Goal: Task Accomplishment & Management: Manage account settings

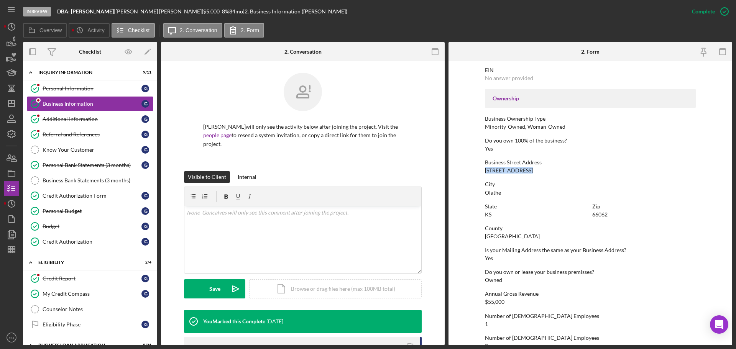
drag, startPoint x: 527, startPoint y: 171, endPoint x: 484, endPoint y: 171, distance: 42.9
click at [485, 171] on div "16870 W 127th St Apt F" at bounding box center [509, 170] width 48 height 6
copy div "16870 W 127th St"
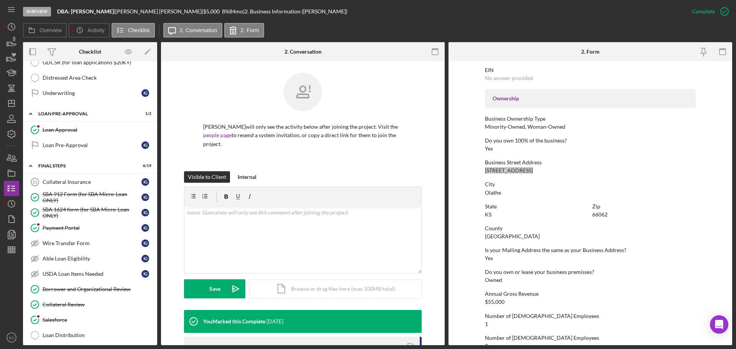
scroll to position [766, 0]
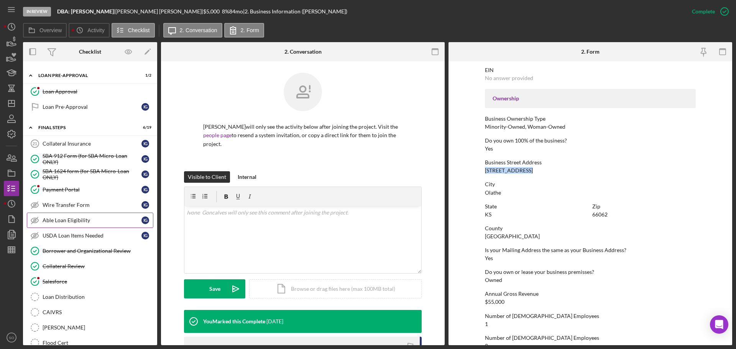
click at [78, 213] on link "Able Loan Eligibility Able Loan Eligibility I G" at bounding box center [90, 220] width 126 height 15
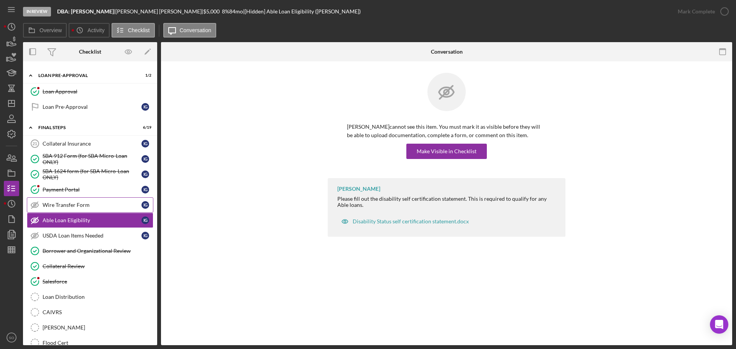
click at [78, 208] on link "Wire Transfer Form Wire Transfer Form I G" at bounding box center [90, 204] width 126 height 15
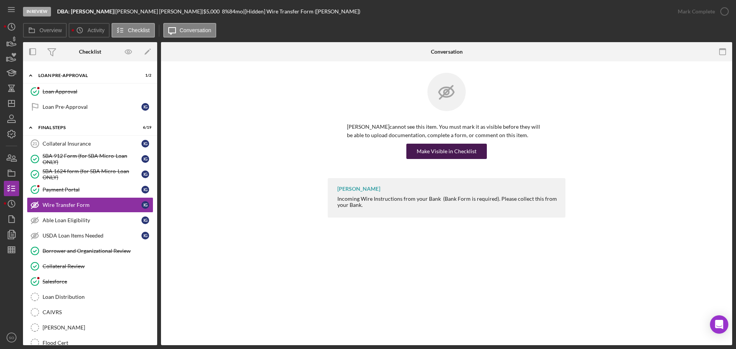
click at [412, 153] on button "Make Visible in Checklist" at bounding box center [446, 151] width 80 height 15
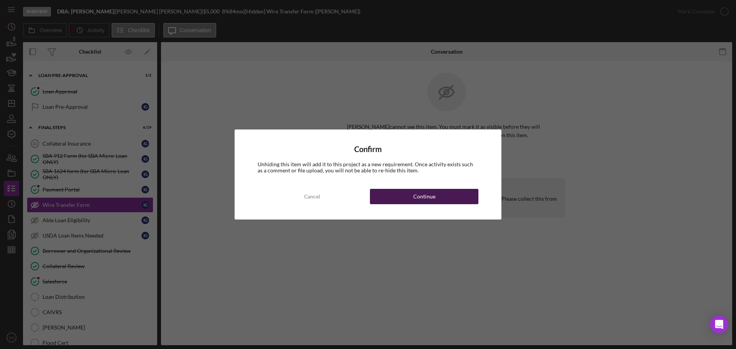
click at [423, 195] on div "Continue" at bounding box center [424, 196] width 22 height 15
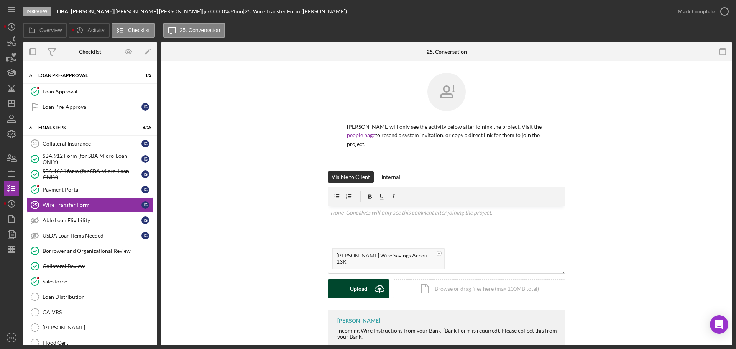
click at [363, 287] on div "Upload" at bounding box center [358, 288] width 17 height 19
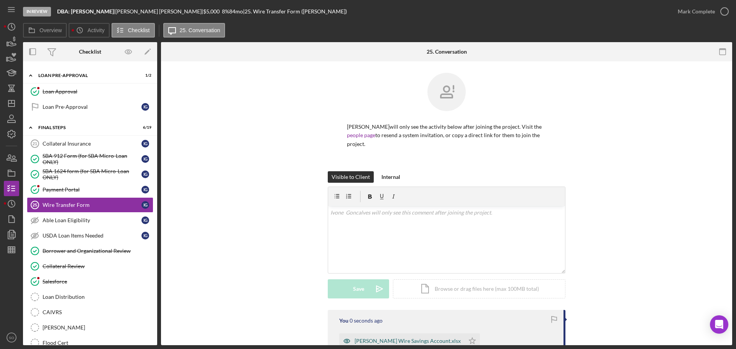
scroll to position [91, 0]
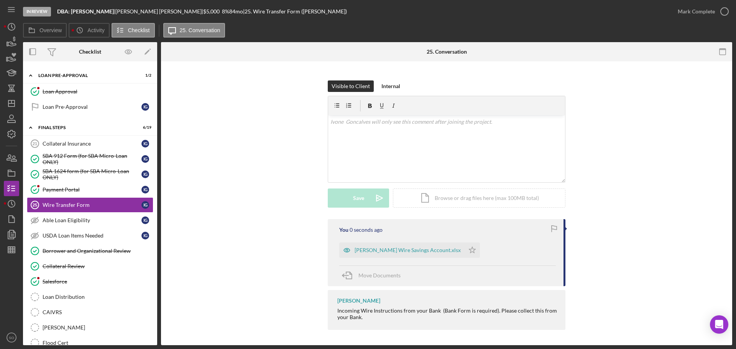
click at [464, 245] on icon "Icon/Star" at bounding box center [471, 250] width 15 height 15
click at [687, 14] on div "Mark Complete" at bounding box center [696, 11] width 37 height 15
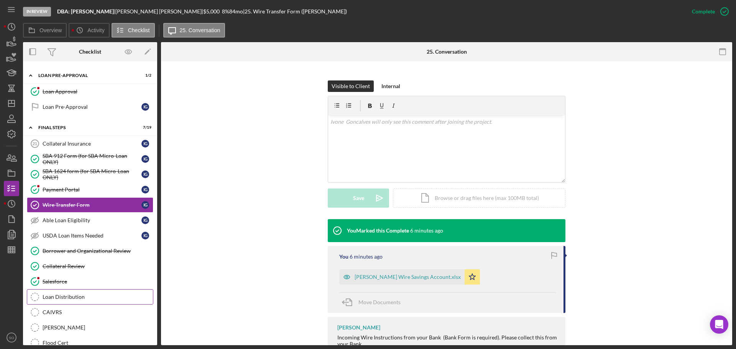
click at [86, 295] on div "Loan Distribution" at bounding box center [98, 297] width 110 height 6
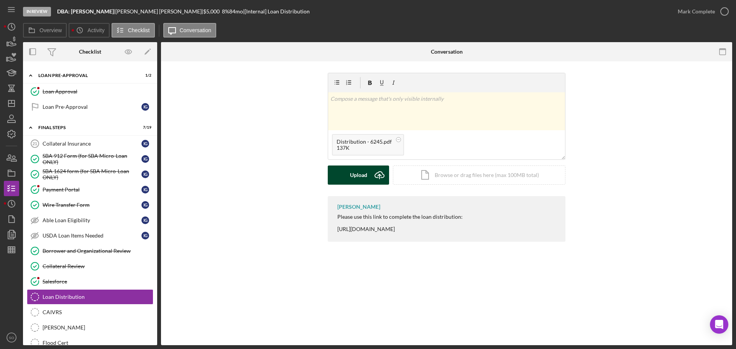
click at [356, 178] on div "Upload" at bounding box center [358, 175] width 17 height 19
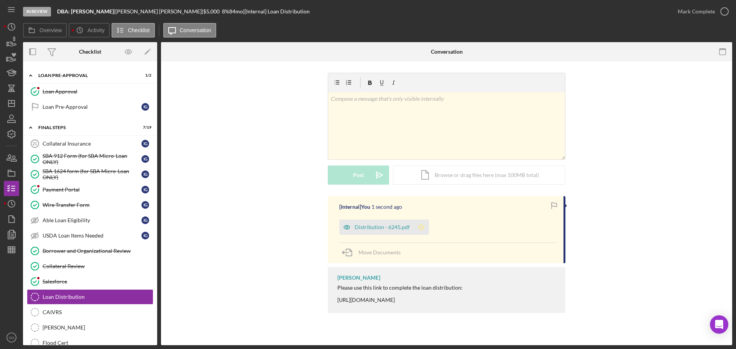
click at [422, 226] on polygon "button" at bounding box center [421, 227] width 7 height 6
click at [680, 15] on div "Mark Complete" at bounding box center [696, 11] width 37 height 15
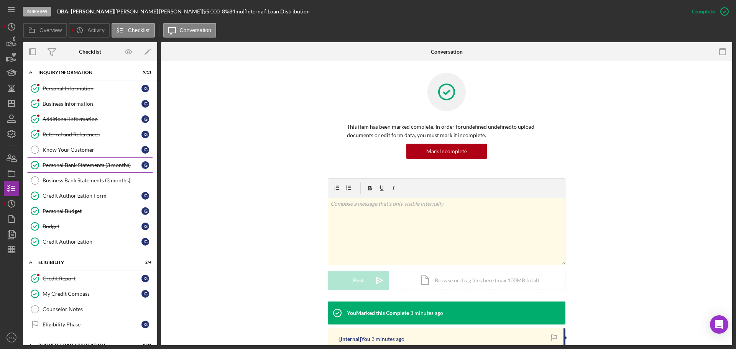
click at [97, 169] on link "Personal Bank Statements (3 months) Personal Bank Statements (3 months) I G" at bounding box center [90, 165] width 126 height 15
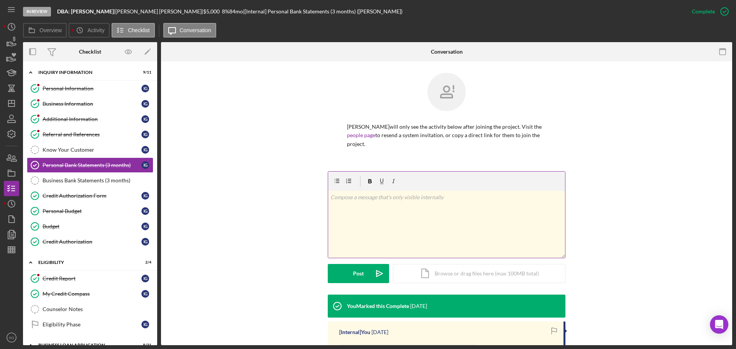
scroll to position [142, 0]
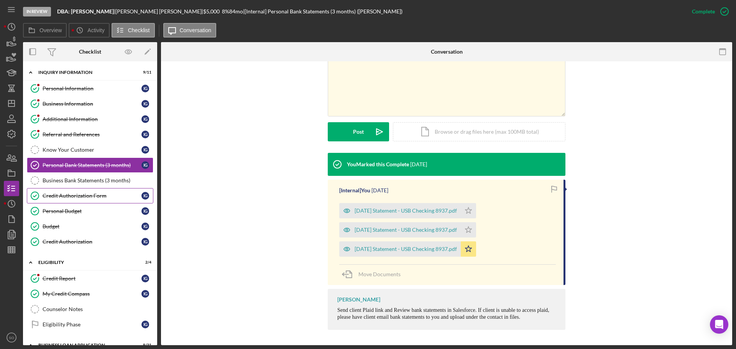
click at [66, 196] on div "Credit Authorization Form" at bounding box center [92, 196] width 99 height 6
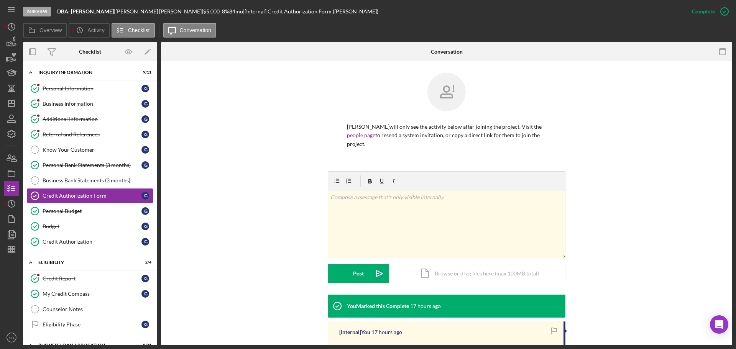
scroll to position [145, 0]
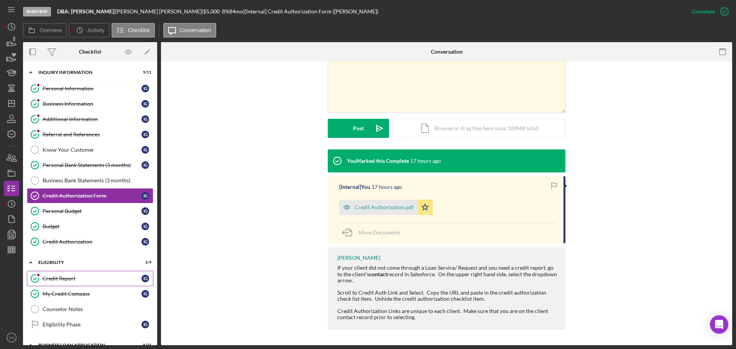
click at [63, 279] on div "Credit Report" at bounding box center [92, 279] width 99 height 6
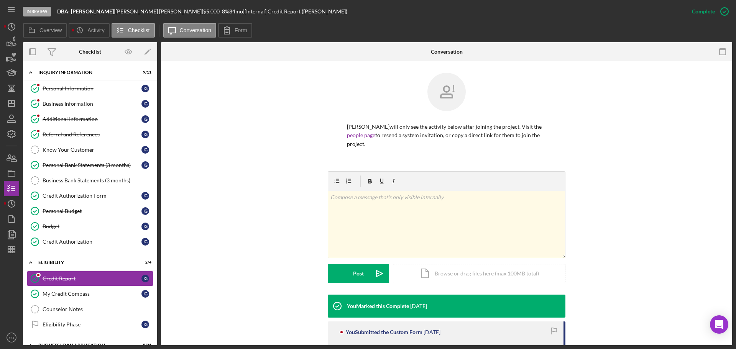
scroll to position [162, 0]
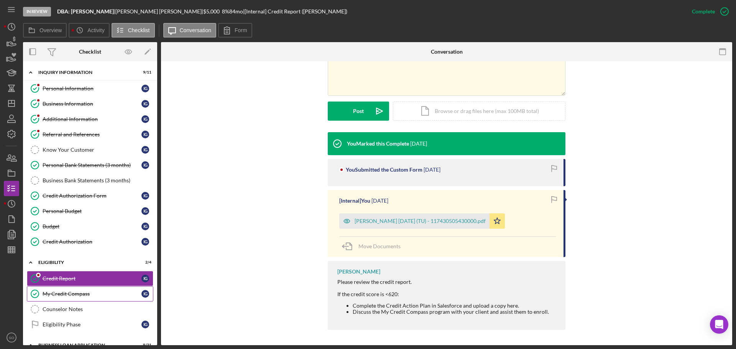
click at [69, 294] on div "My Credit Compass" at bounding box center [92, 294] width 99 height 6
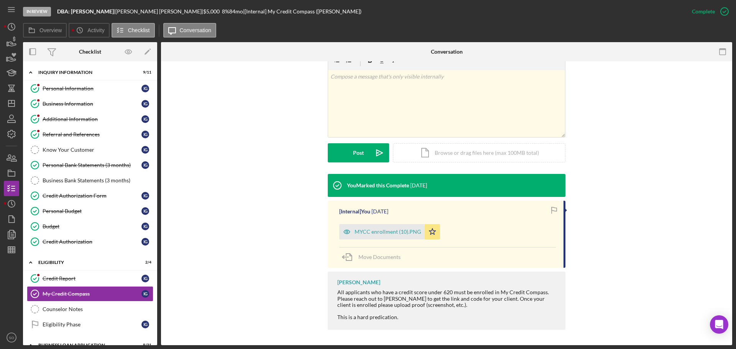
scroll to position [153, 0]
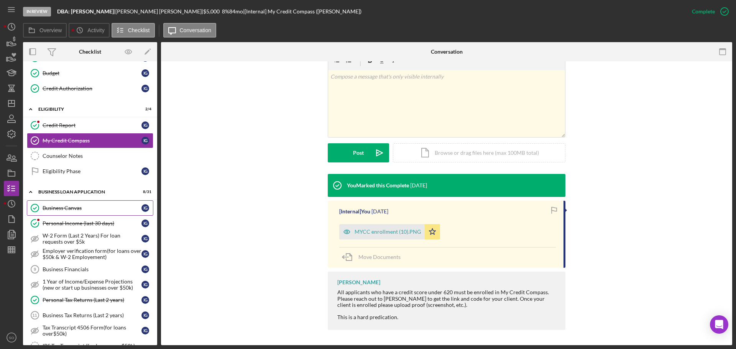
click at [86, 201] on link "Business Canvas Business Canvas I G" at bounding box center [90, 207] width 126 height 15
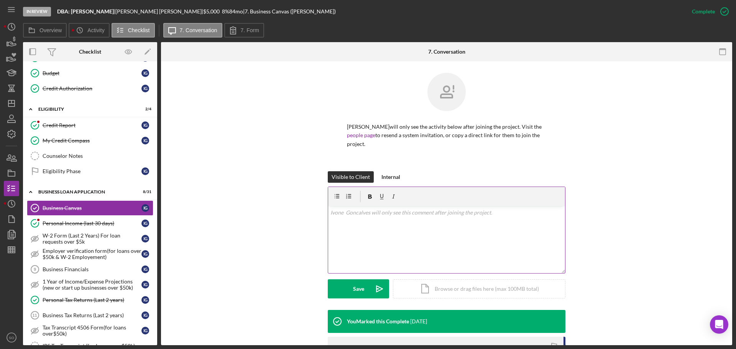
scroll to position [153, 0]
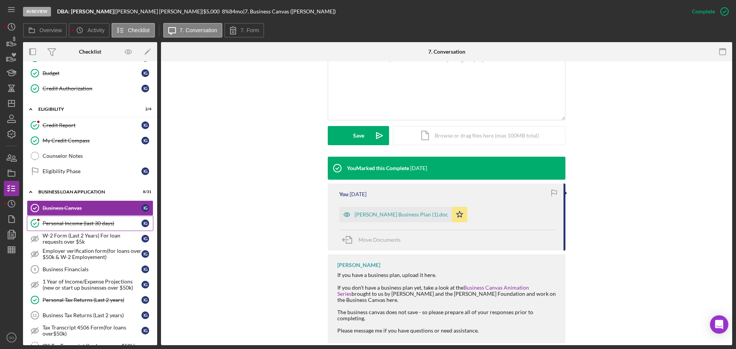
click at [97, 230] on link "Personal Income (last 30 days) Personal Income (last 30 days) I G" at bounding box center [90, 223] width 126 height 15
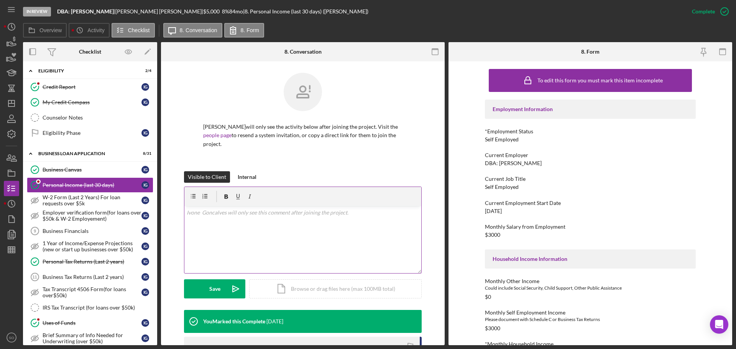
scroll to position [153, 0]
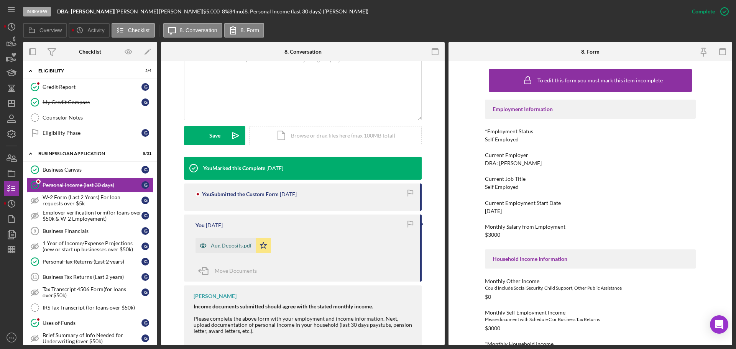
click at [238, 244] on div "Aug Deposits.pdf" at bounding box center [231, 246] width 41 height 6
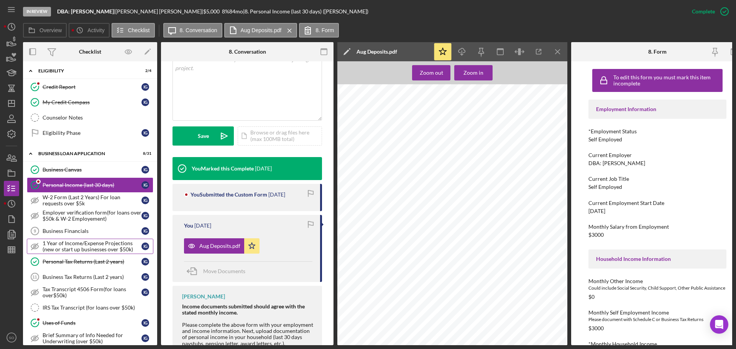
scroll to position [230, 0]
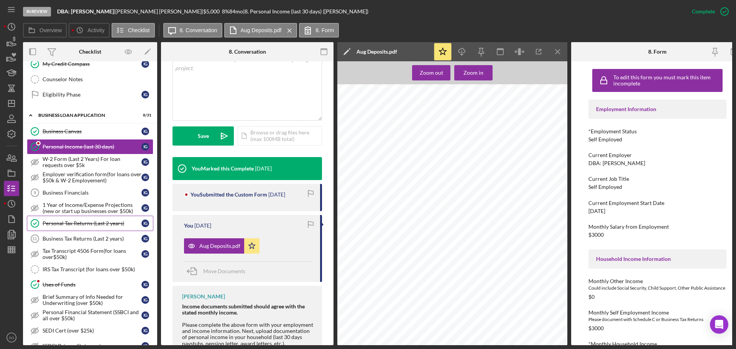
click at [63, 221] on div "Personal Tax Returns (Last 2 years)" at bounding box center [92, 223] width 99 height 6
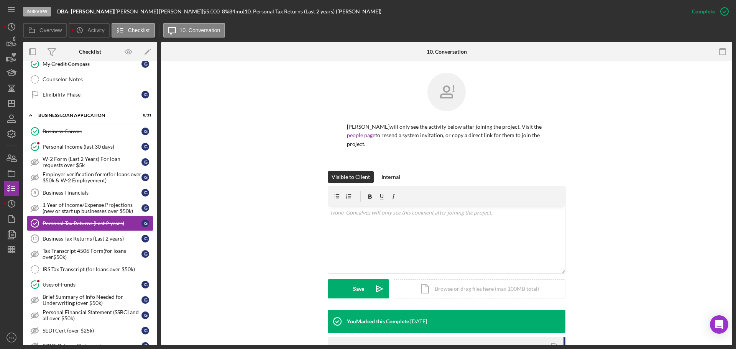
scroll to position [116, 0]
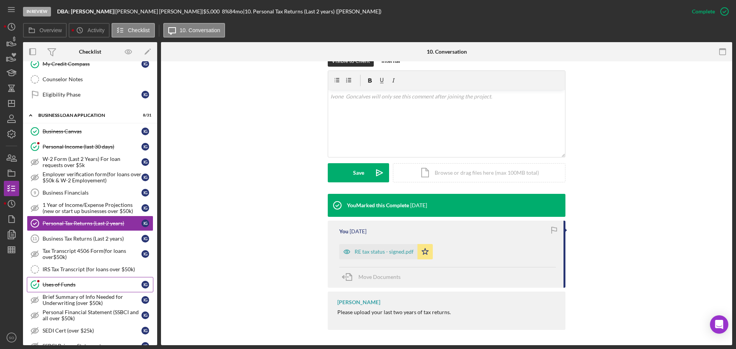
click at [76, 281] on link "Uses of Funds Uses of Funds I G" at bounding box center [90, 284] width 126 height 15
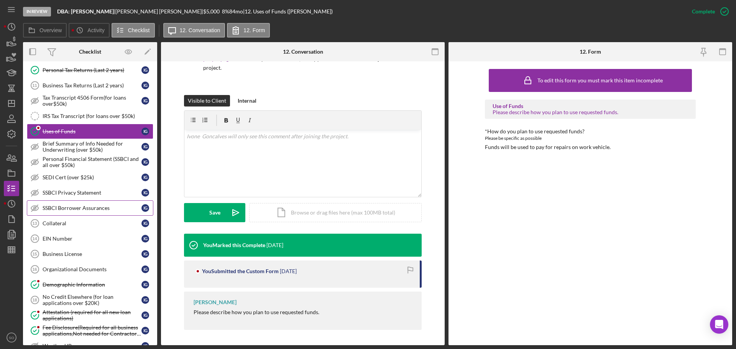
scroll to position [422, 0]
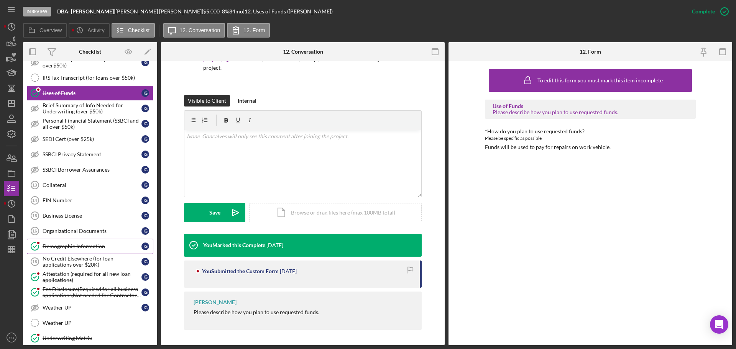
click at [103, 245] on div "Demographic Information" at bounding box center [92, 246] width 99 height 6
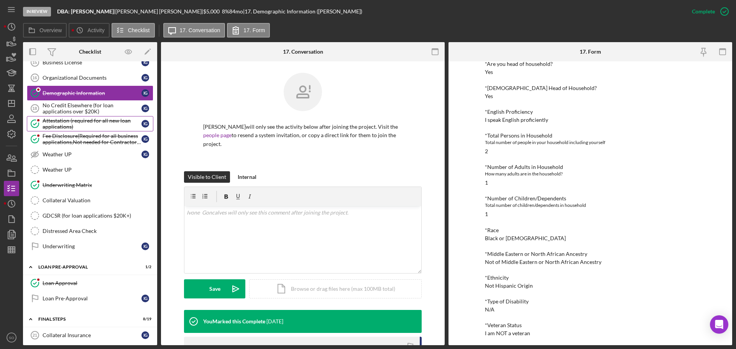
scroll to position [613, 0]
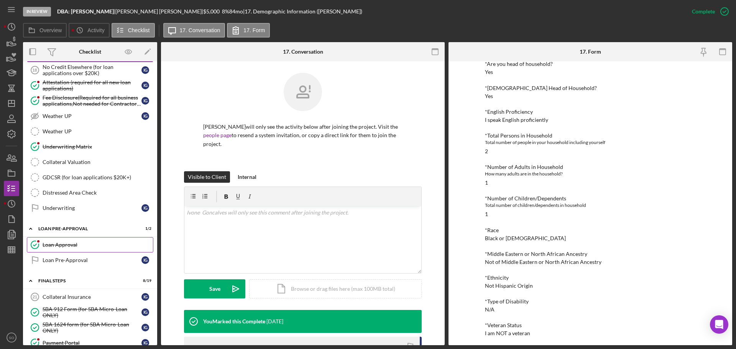
click at [76, 249] on link "Loan Approval Loan Approval" at bounding box center [90, 244] width 126 height 15
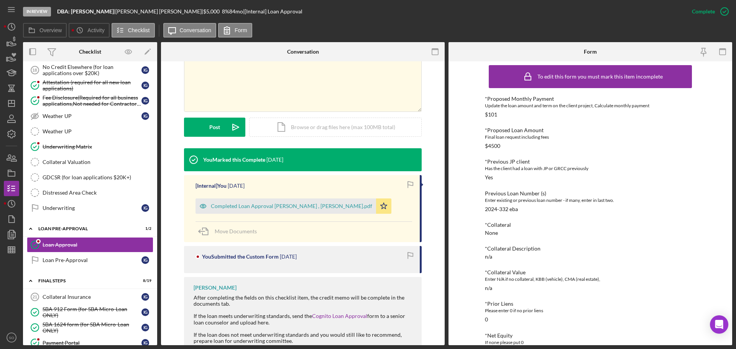
scroll to position [690, 0]
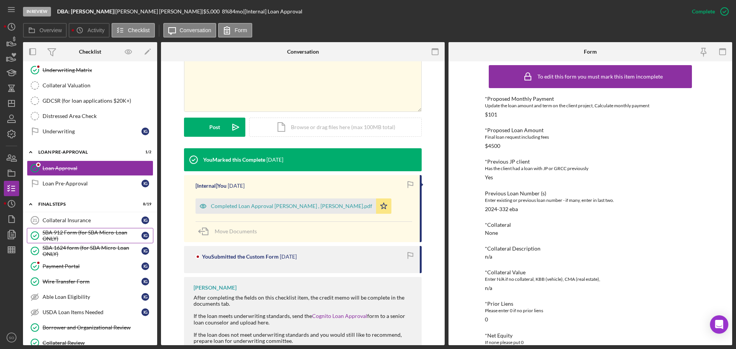
click at [57, 236] on div "SBA 912 Form (for SBA Micro-Loan ONLY)" at bounding box center [92, 236] width 99 height 12
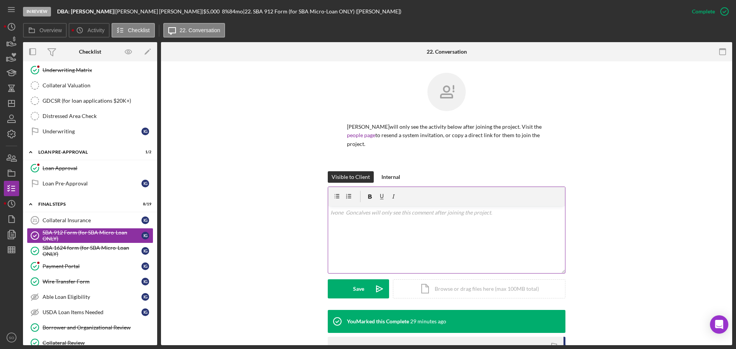
scroll to position [131, 0]
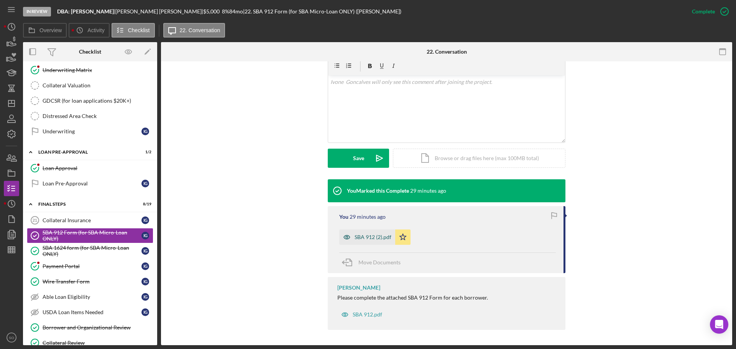
click at [368, 236] on div "SBA 912 (2).pdf" at bounding box center [373, 237] width 37 height 6
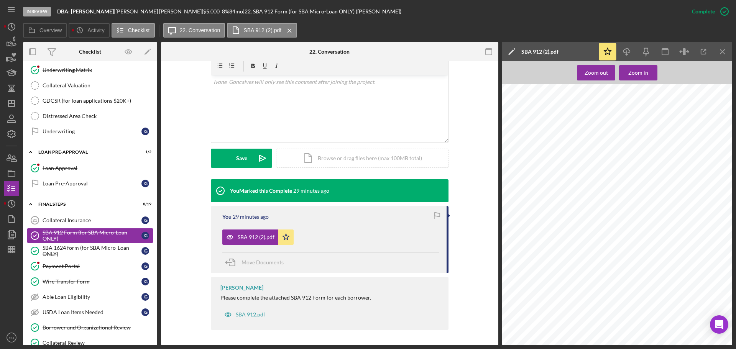
scroll to position [352, 0]
click at [76, 253] on div "SBA 1624 form (for SBA Micro-Loan ONLY)" at bounding box center [92, 251] width 99 height 12
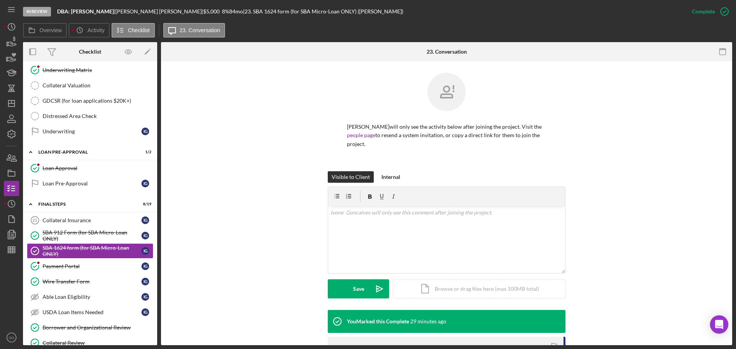
scroll to position [131, 0]
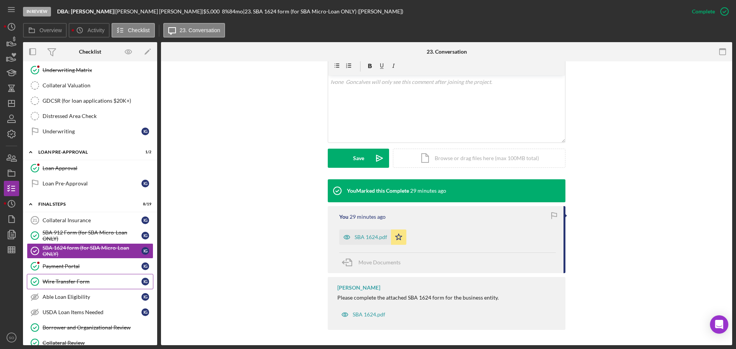
click at [77, 286] on link "Wire Transfer Form Wire Transfer Form I G" at bounding box center [90, 281] width 126 height 15
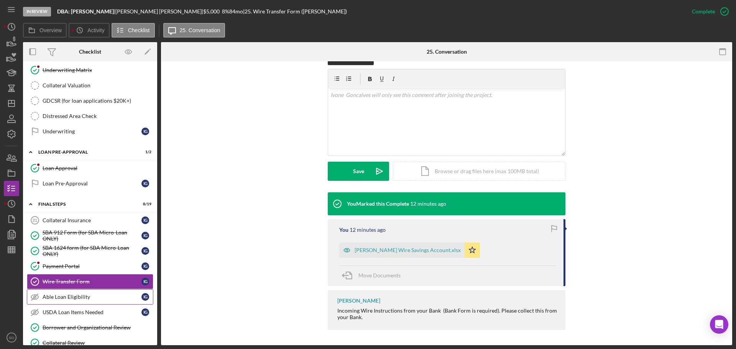
scroll to position [843, 0]
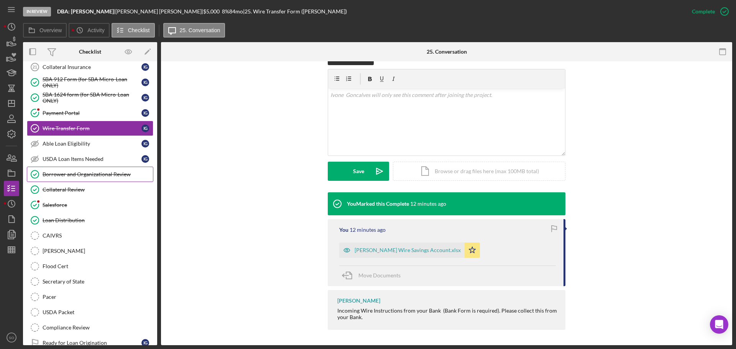
click at [87, 169] on link "Borrower and Organizational Review Borrower and Organizational Review" at bounding box center [90, 174] width 126 height 15
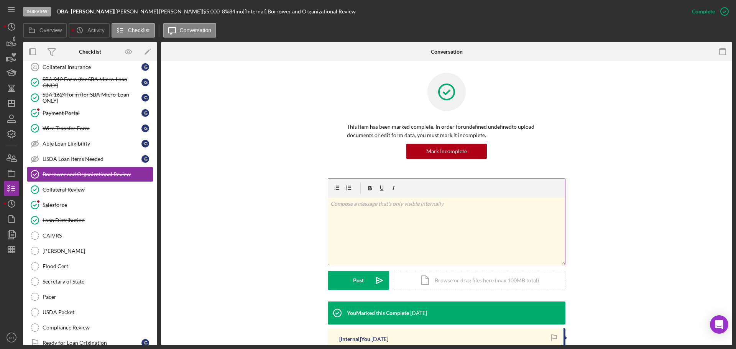
scroll to position [140, 0]
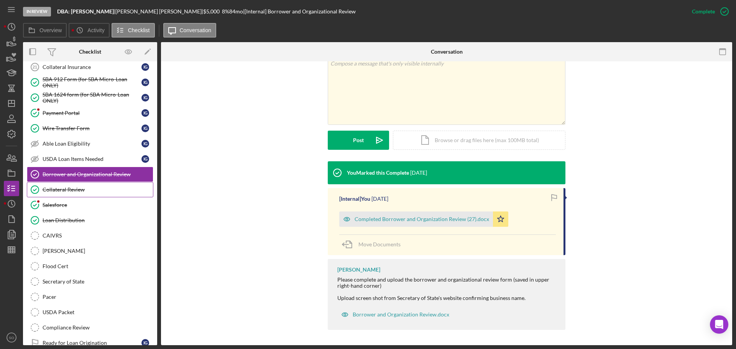
click at [86, 194] on link "Collateral Review Collateral Review" at bounding box center [90, 189] width 126 height 15
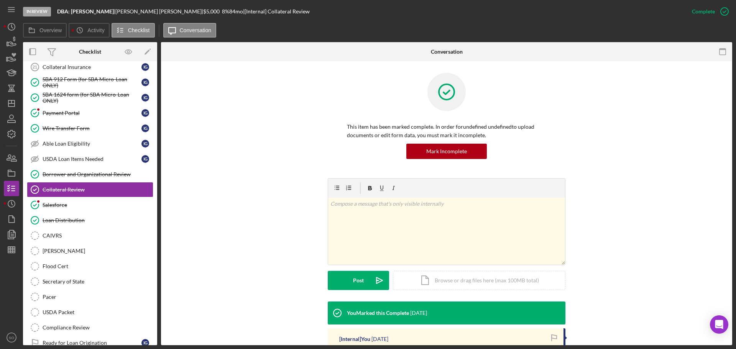
scroll to position [122, 0]
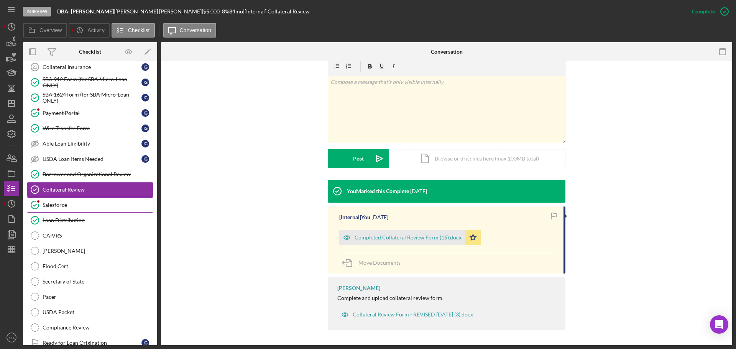
click at [80, 206] on div "Salesforce" at bounding box center [98, 205] width 110 height 6
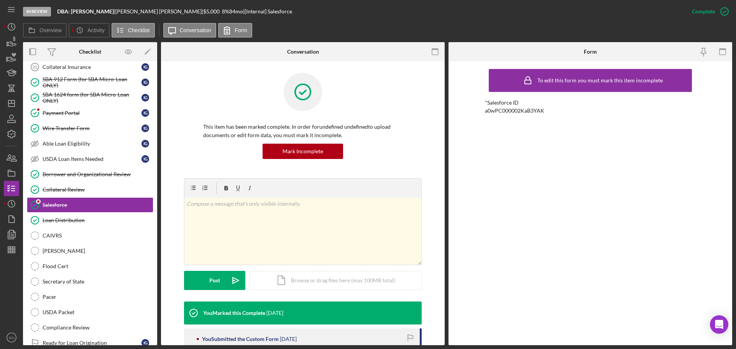
scroll to position [69, 0]
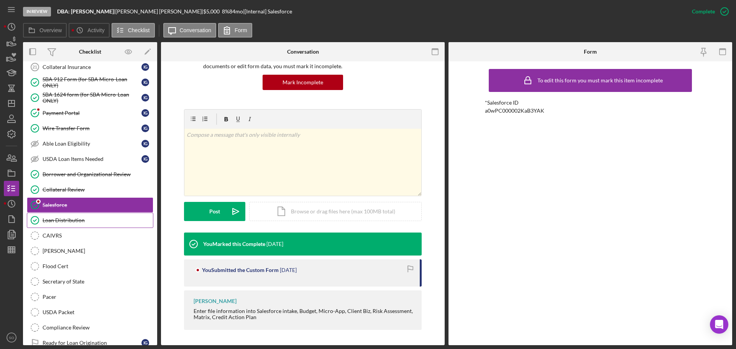
click at [97, 220] on div "Loan Distribution" at bounding box center [98, 220] width 110 height 6
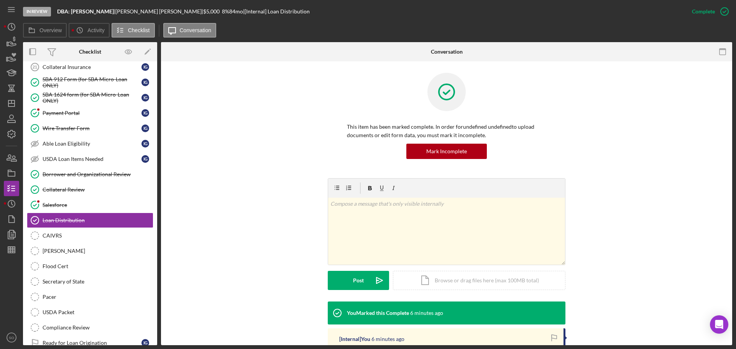
scroll to position [115, 0]
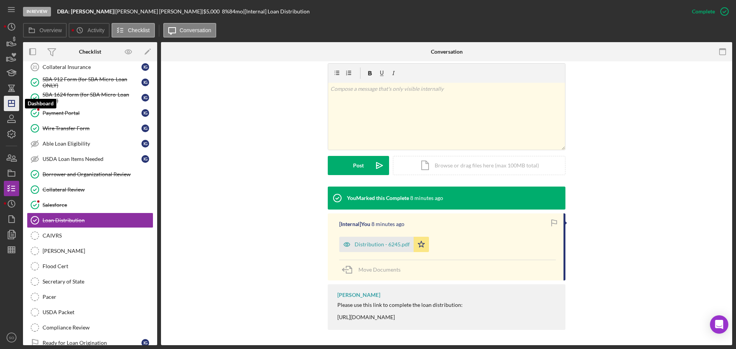
click at [10, 100] on polygon "button" at bounding box center [11, 103] width 6 height 6
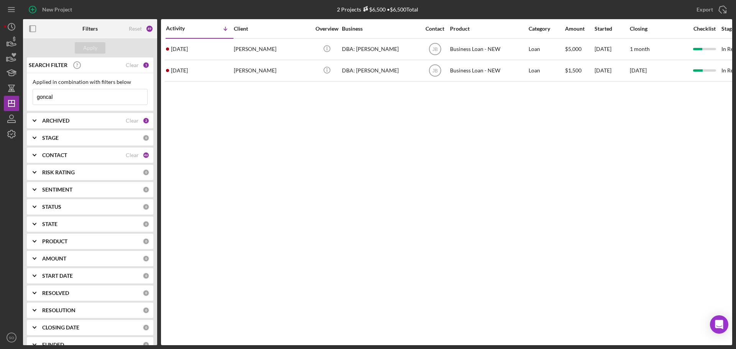
drag, startPoint x: 72, startPoint y: 101, endPoint x: 0, endPoint y: 84, distance: 73.7
click at [0, 84] on div "New Project 2 Projects $6,500 • $6,500 Total goncal Export Icon/Export Filters …" at bounding box center [368, 174] width 736 height 349
type input "[PERSON_NAME]"
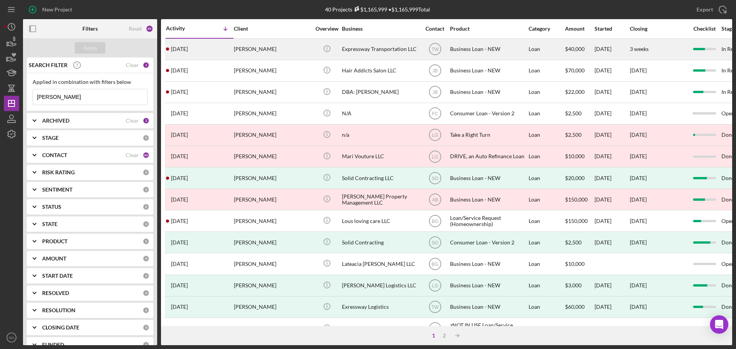
click at [247, 44] on div "[PERSON_NAME]" at bounding box center [272, 49] width 77 height 20
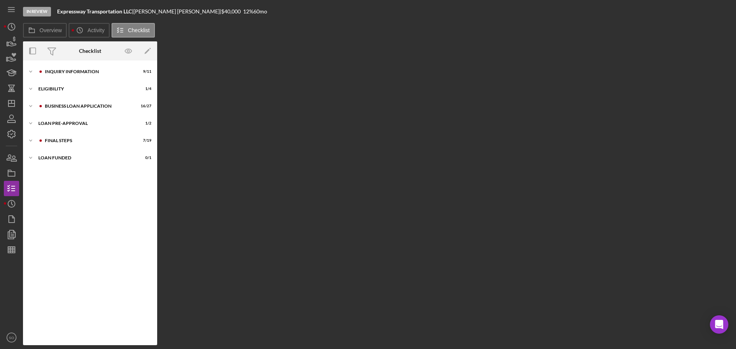
scroll to position [15, 0]
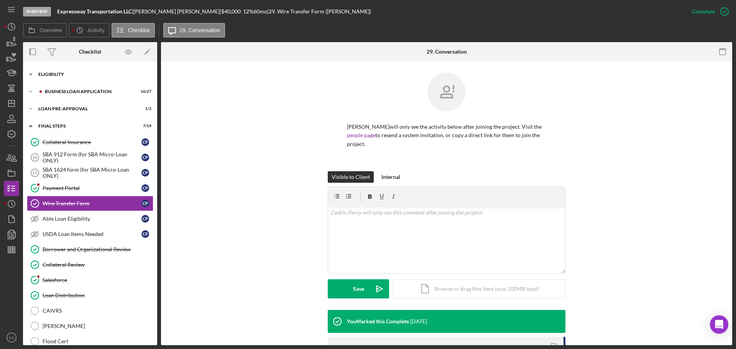
click at [76, 76] on div "ELIGIBILITY" at bounding box center [92, 74] width 109 height 5
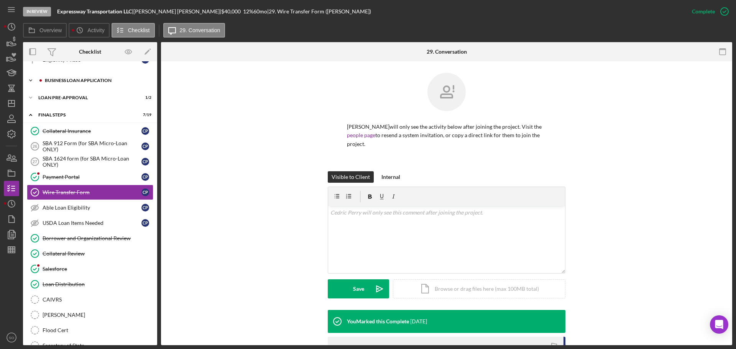
scroll to position [0, 0]
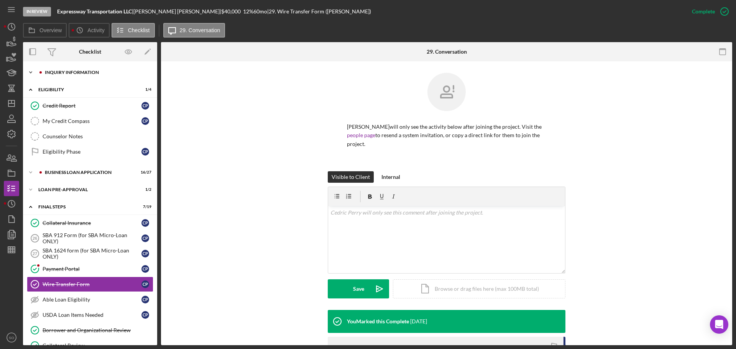
click at [72, 76] on div "Icon/Expander INQUIRY INFORMATION 9 / 11" at bounding box center [90, 72] width 134 height 15
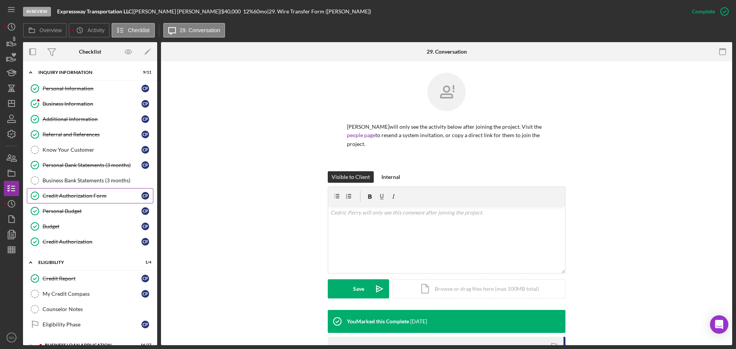
click at [93, 199] on link "Credit Authorization Form Credit Authorization Form C P" at bounding box center [90, 195] width 126 height 15
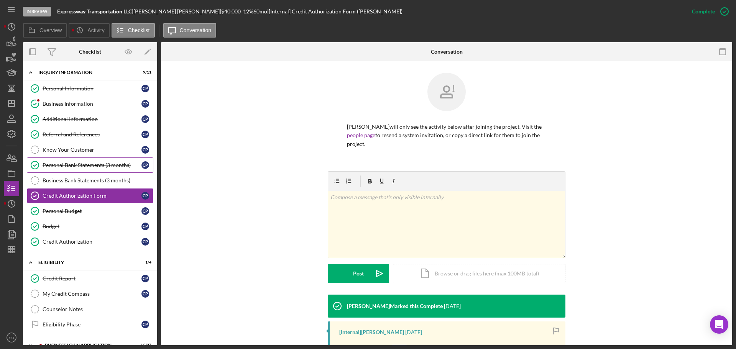
click at [92, 167] on div "Personal Bank Statements (3 months)" at bounding box center [92, 165] width 99 height 6
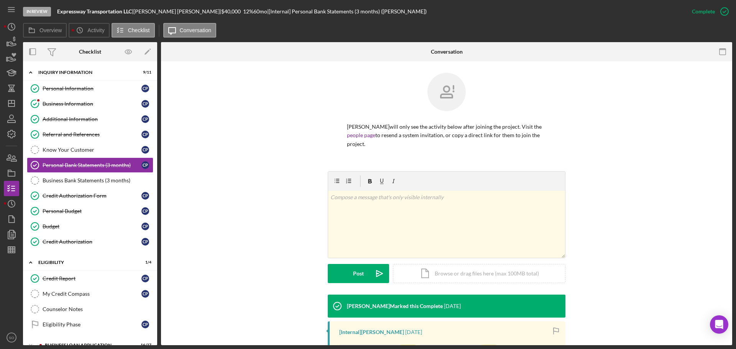
scroll to position [114, 0]
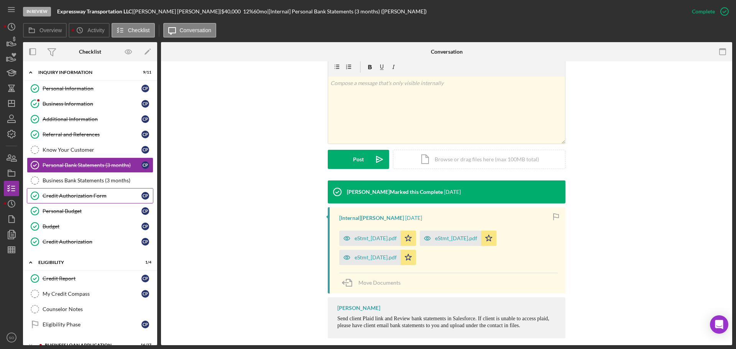
click at [92, 198] on div "Credit Authorization Form" at bounding box center [92, 196] width 99 height 6
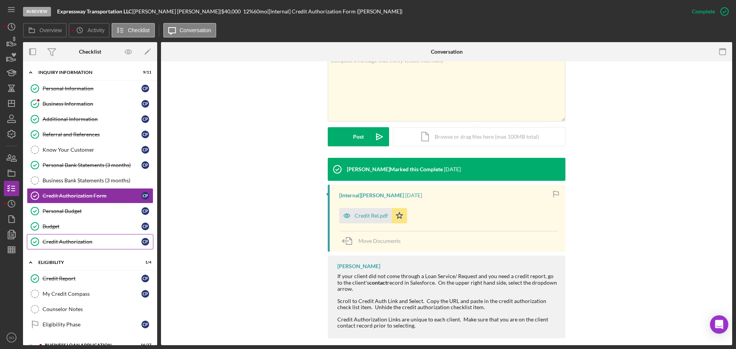
scroll to position [77, 0]
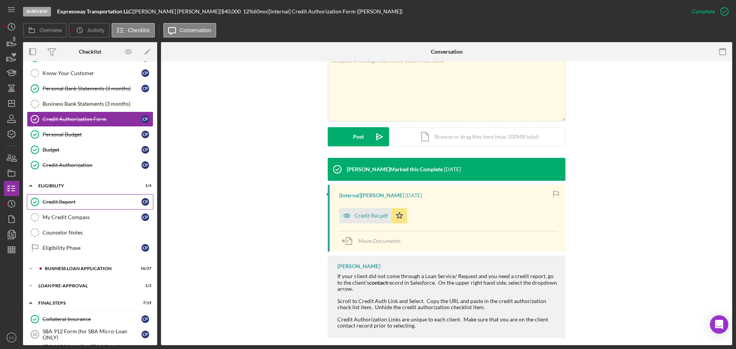
click at [54, 204] on div "Credit Report" at bounding box center [92, 202] width 99 height 6
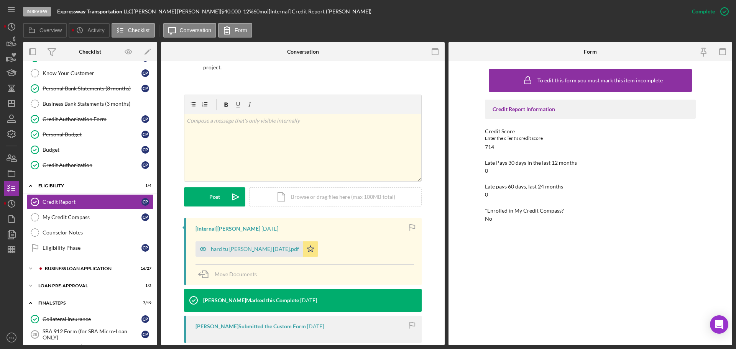
scroll to position [115, 0]
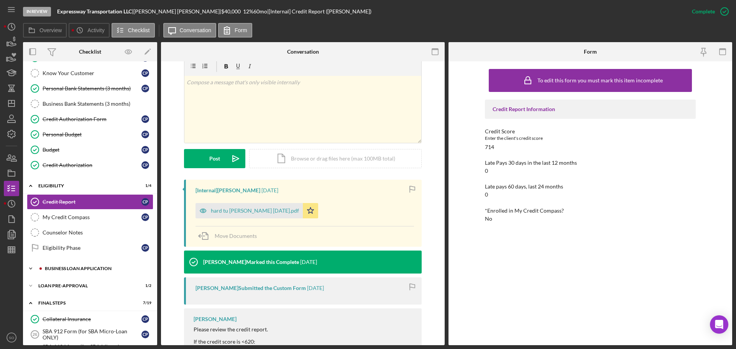
click at [98, 270] on div "BUSINESS LOAN APPLICATION" at bounding box center [96, 268] width 103 height 5
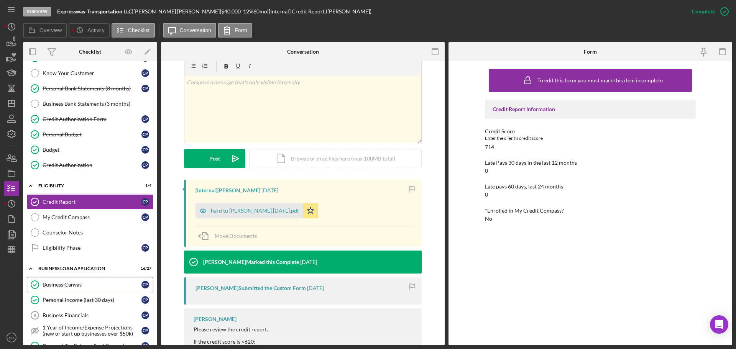
click at [80, 283] on div "Business Canvas" at bounding box center [92, 285] width 99 height 6
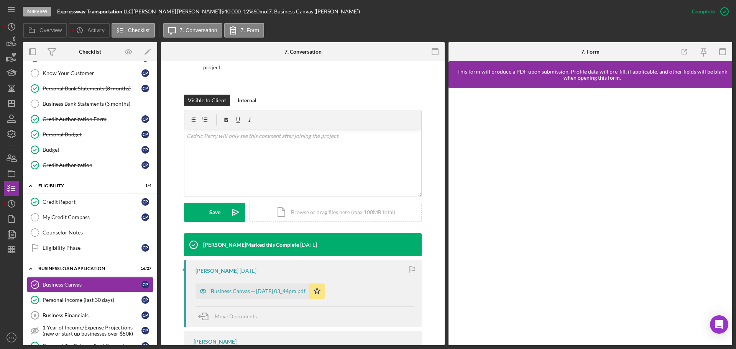
scroll to position [153, 0]
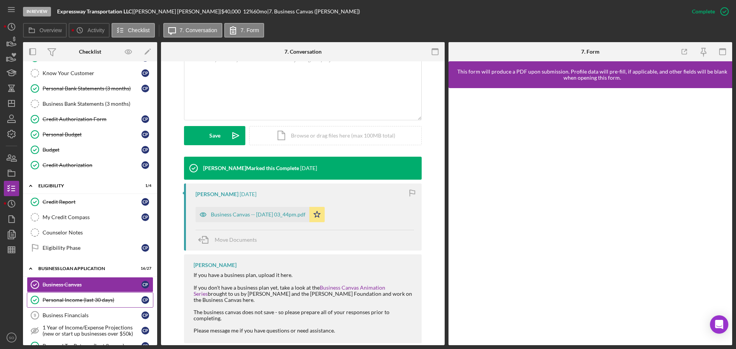
click at [90, 295] on link "Personal Income (last 30 days) Personal Income (last 30 days) C P" at bounding box center [90, 299] width 126 height 15
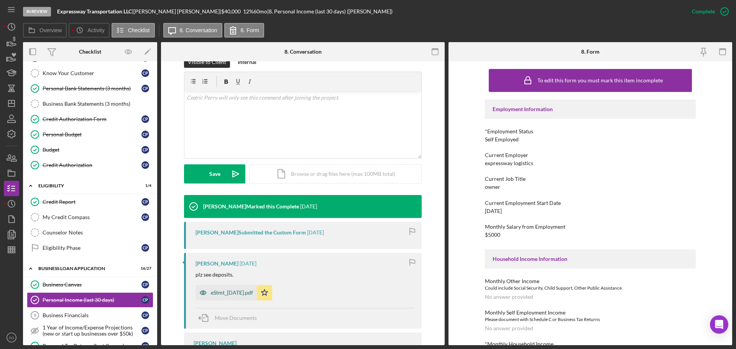
click at [240, 290] on div "eStmt_2025-07-31.pdf" at bounding box center [232, 293] width 42 height 6
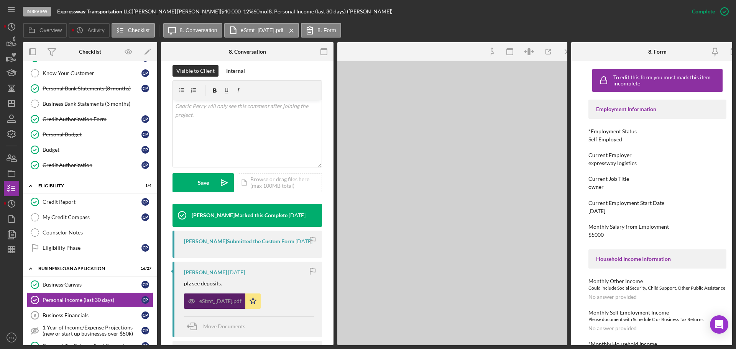
scroll to position [132, 0]
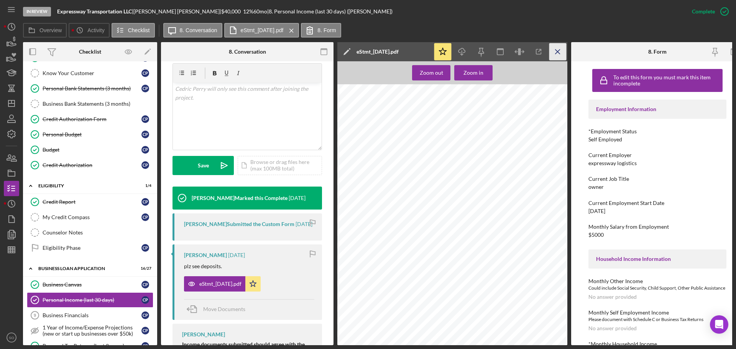
click at [556, 54] on icon "Icon/Menu Close" at bounding box center [557, 51] width 17 height 17
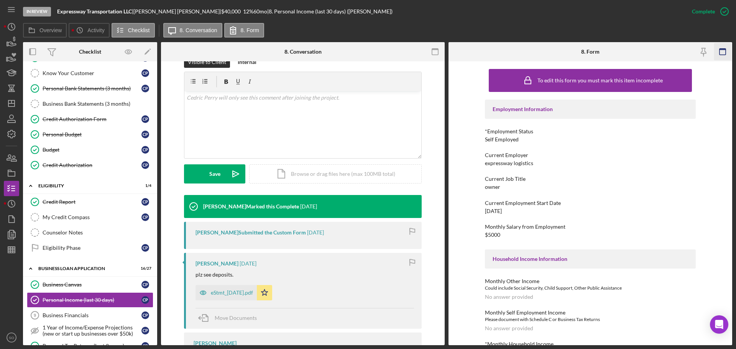
click at [721, 54] on icon "button" at bounding box center [722, 51] width 17 height 17
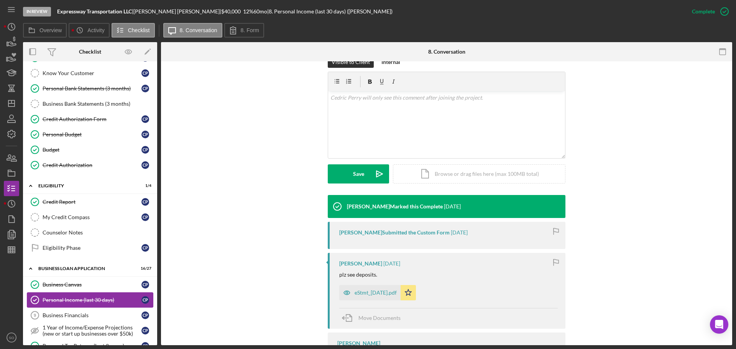
scroll to position [153, 0]
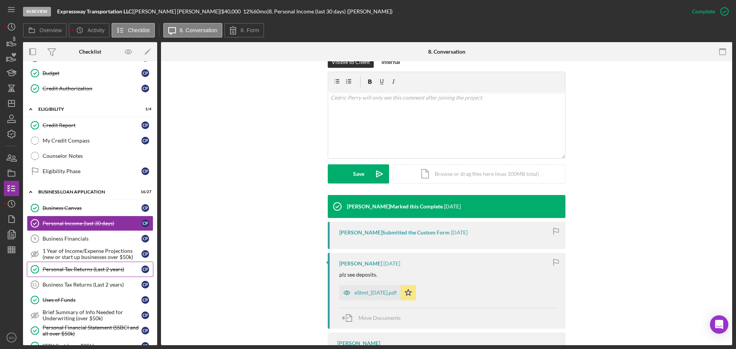
click at [51, 269] on div "Personal Tax Returns (Last 2 years)" at bounding box center [92, 269] width 99 height 6
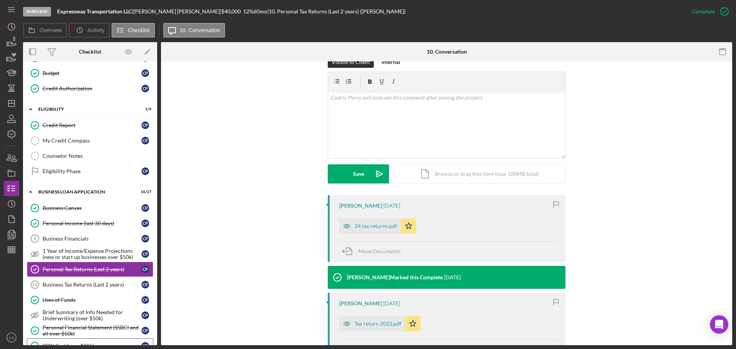
scroll to position [192, 0]
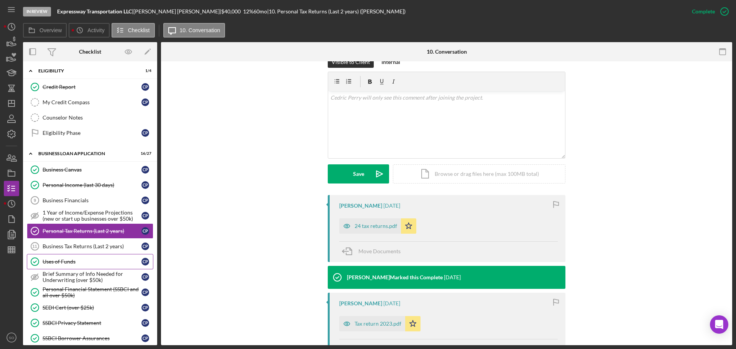
click at [76, 260] on div "Uses of Funds" at bounding box center [92, 262] width 99 height 6
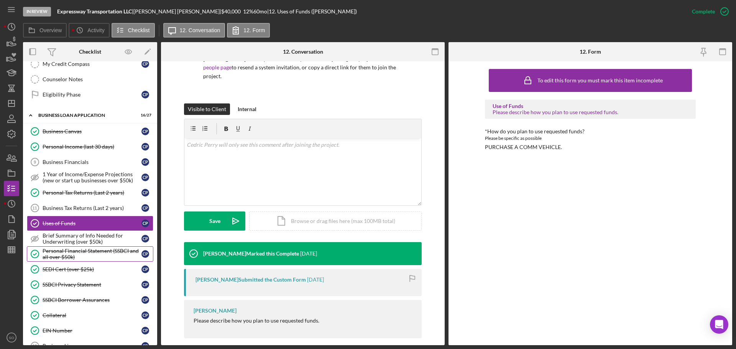
scroll to position [268, 0]
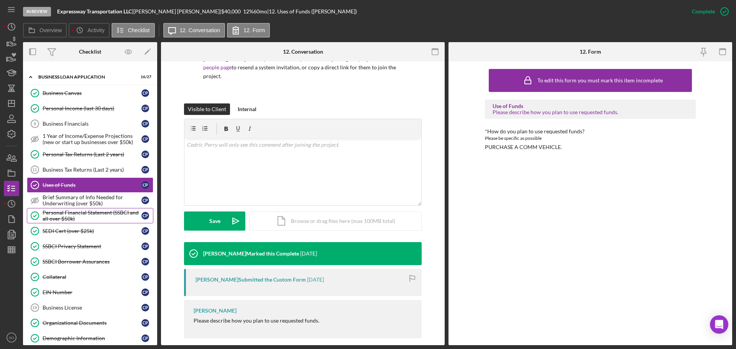
click at [71, 219] on div "Personal Financial Statement (SSBCI and all over $50k)" at bounding box center [92, 216] width 99 height 12
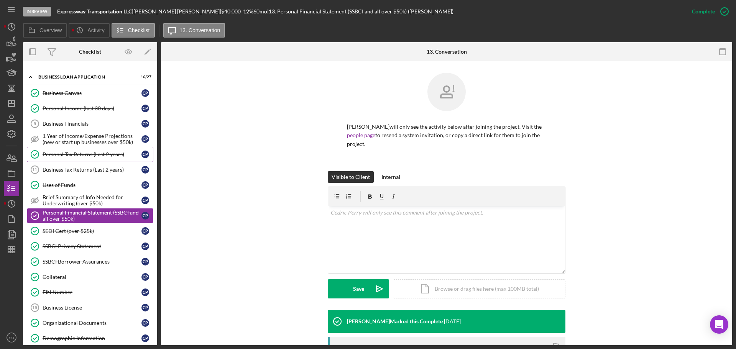
click at [79, 156] on div "Personal Tax Returns (Last 2 years)" at bounding box center [92, 154] width 99 height 6
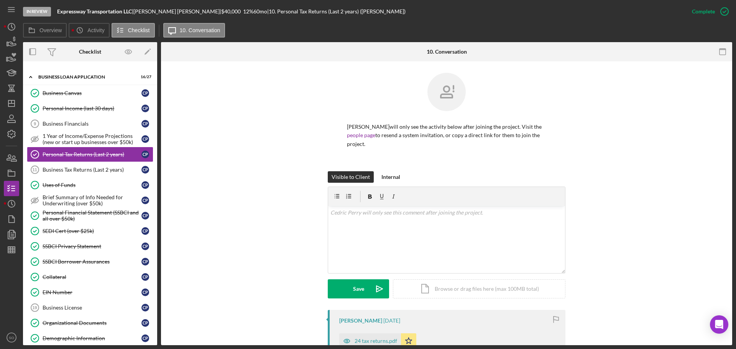
scroll to position [115, 0]
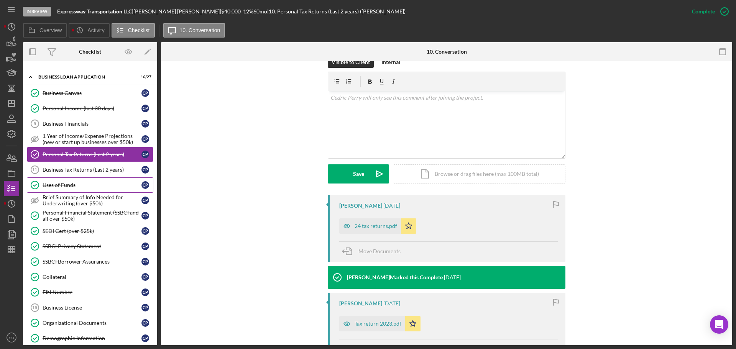
click at [72, 185] on div "Uses of Funds" at bounding box center [92, 185] width 99 height 6
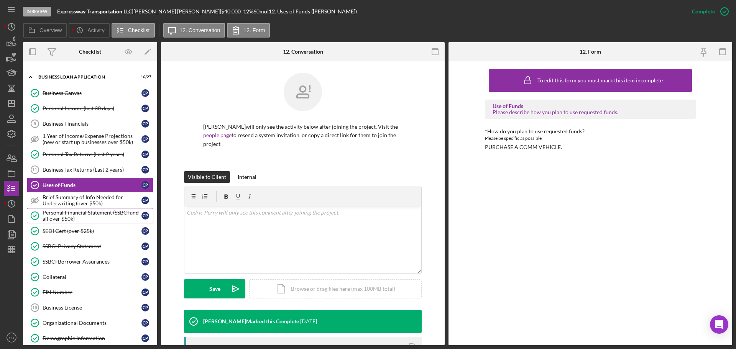
click at [98, 215] on div "Personal Financial Statement (SSBCI and all over $50k)" at bounding box center [92, 216] width 99 height 12
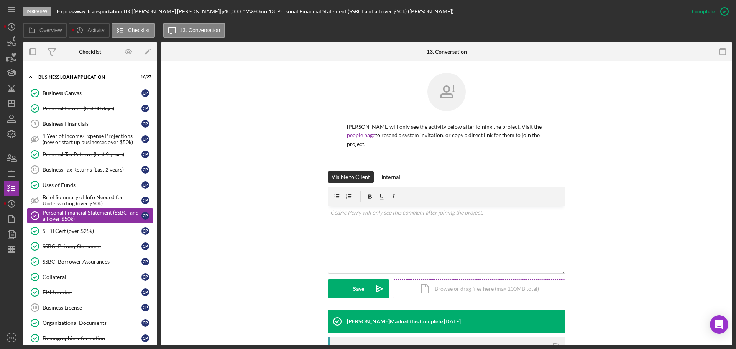
scroll to position [115, 0]
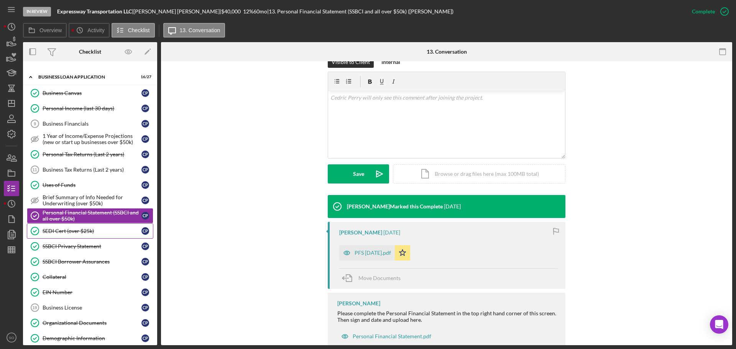
click at [108, 237] on link "SEDI Cert (over $25k) SEDI Cert (over $25k) C P" at bounding box center [90, 230] width 126 height 15
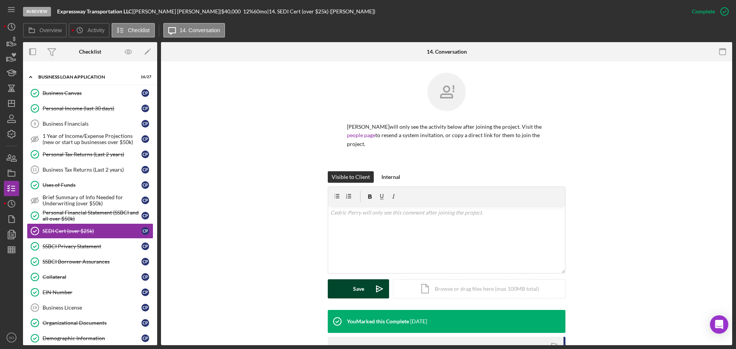
scroll to position [128, 0]
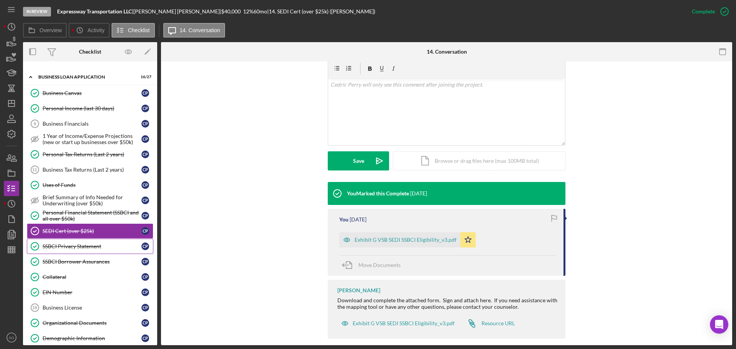
click at [72, 249] on div "SSBCI Privacy Statement" at bounding box center [92, 246] width 99 height 6
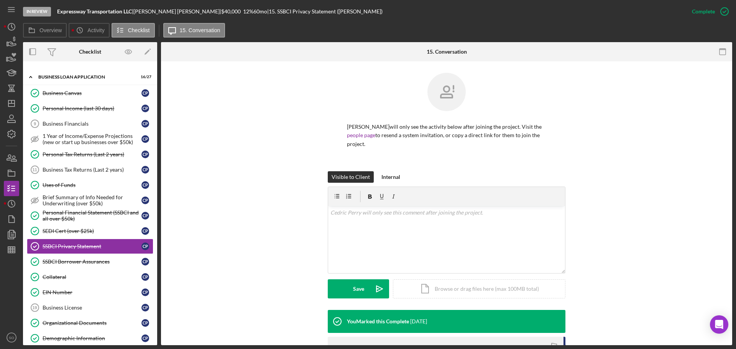
scroll to position [115, 0]
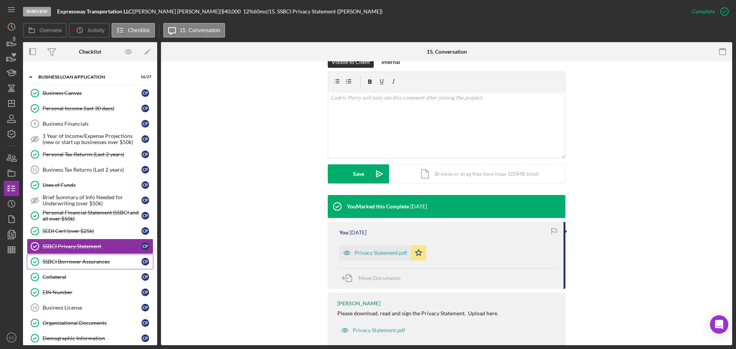
click at [99, 261] on div "SSBCI Borrower Assurances" at bounding box center [92, 262] width 99 height 6
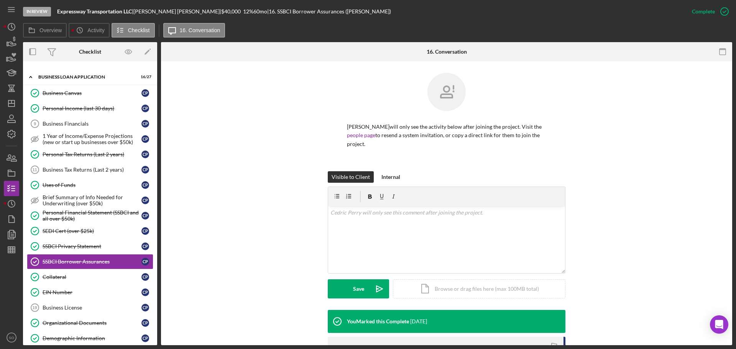
scroll to position [115, 0]
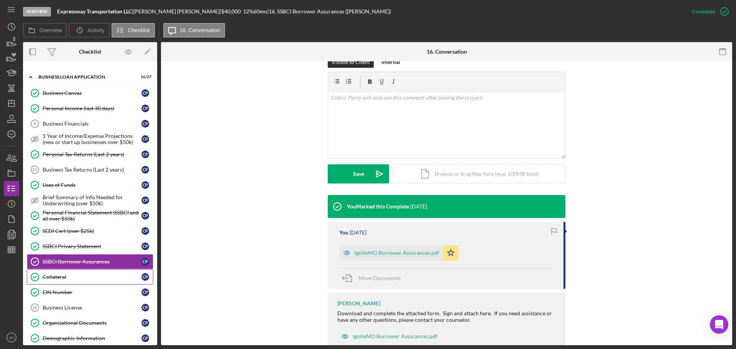
click at [62, 276] on div "Collateral" at bounding box center [92, 277] width 99 height 6
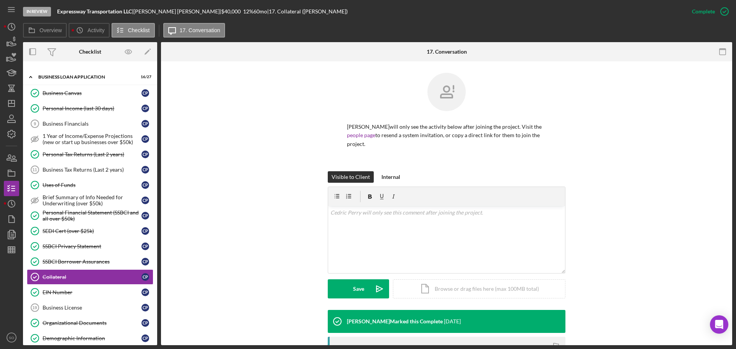
scroll to position [134, 0]
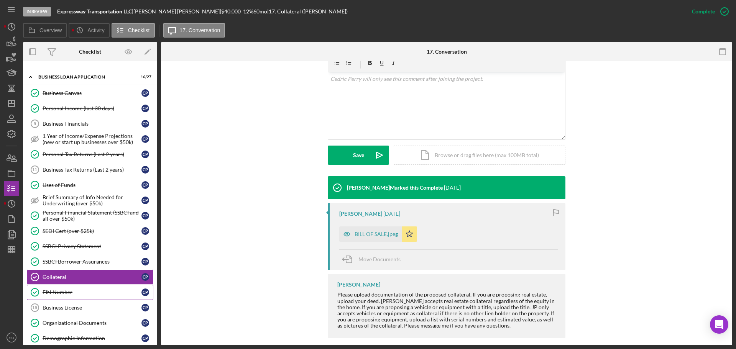
click at [73, 290] on div "EIN Number" at bounding box center [92, 292] width 99 height 6
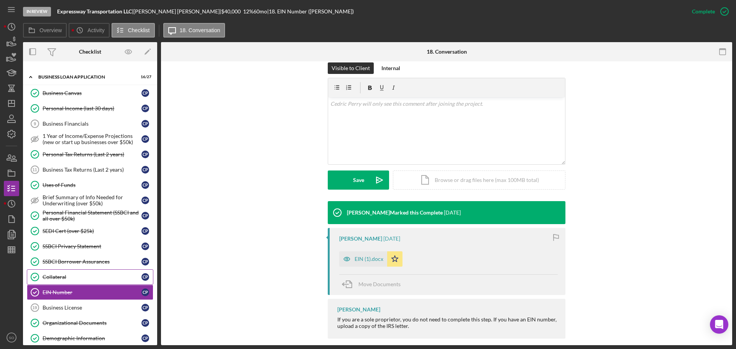
scroll to position [345, 0]
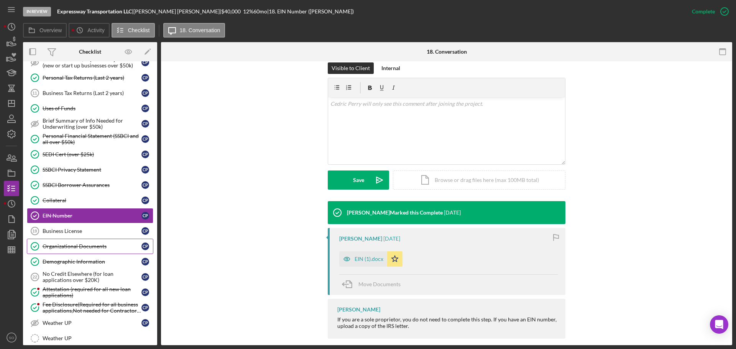
click at [76, 246] on div "Organizational Documents" at bounding box center [92, 246] width 99 height 6
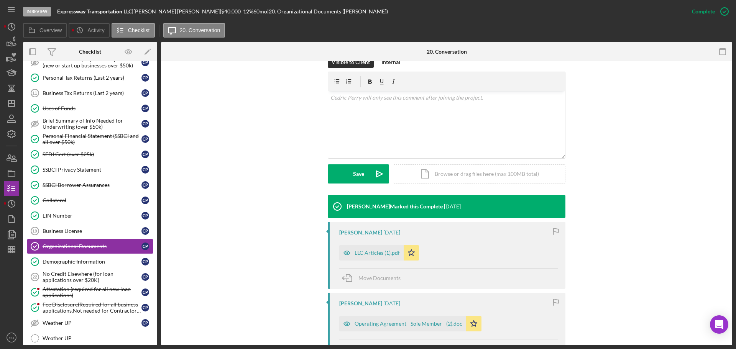
scroll to position [192, 0]
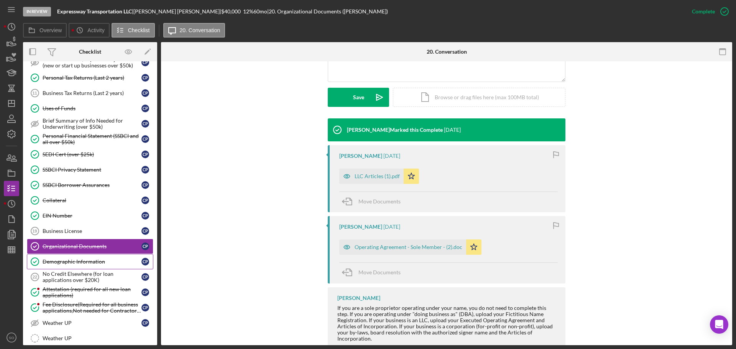
click at [91, 264] on div "Demographic Information" at bounding box center [92, 262] width 99 height 6
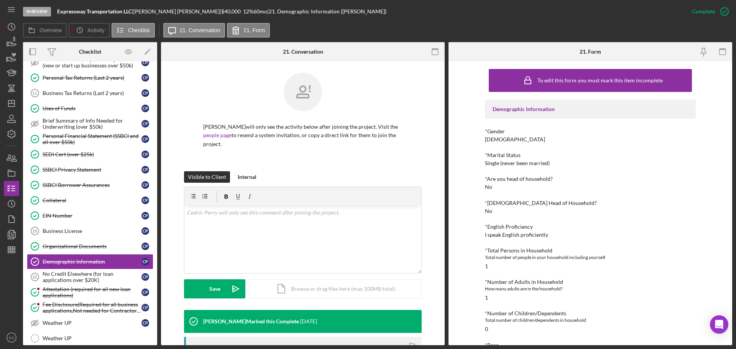
scroll to position [106, 0]
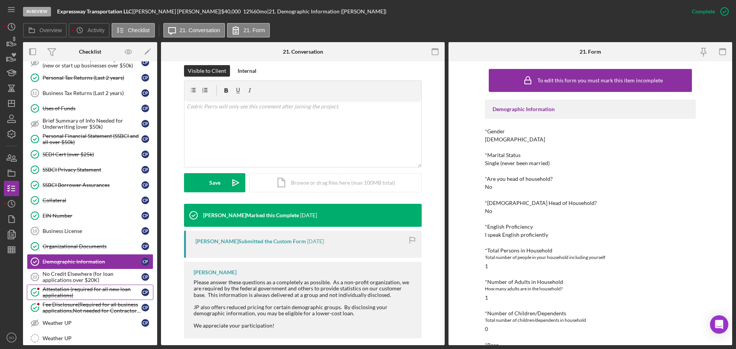
click at [78, 296] on div "Attestation (required for all new loan applications)" at bounding box center [92, 292] width 99 height 12
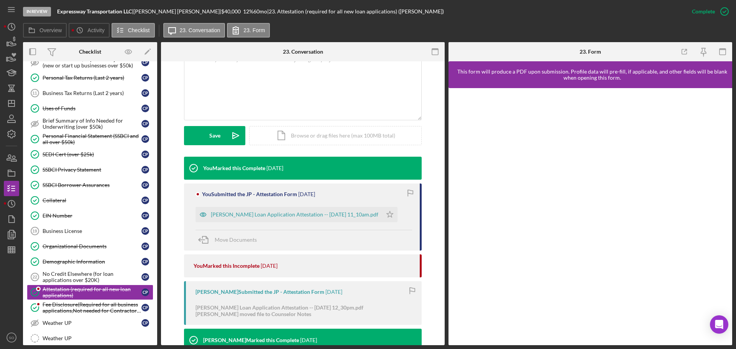
scroll to position [210, 0]
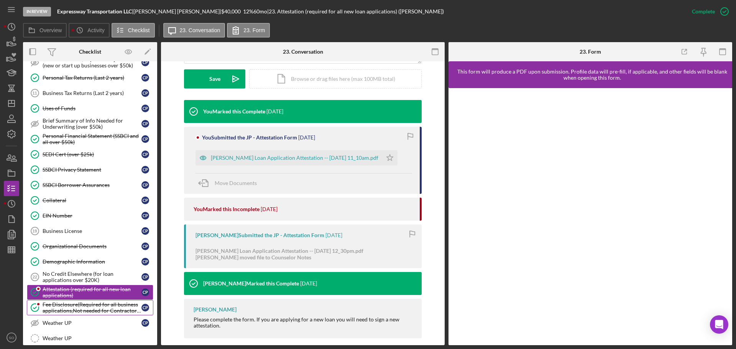
click at [134, 312] on div "Fee Disclosure(Required for all business applications,Not needed for Contractor…" at bounding box center [92, 308] width 99 height 12
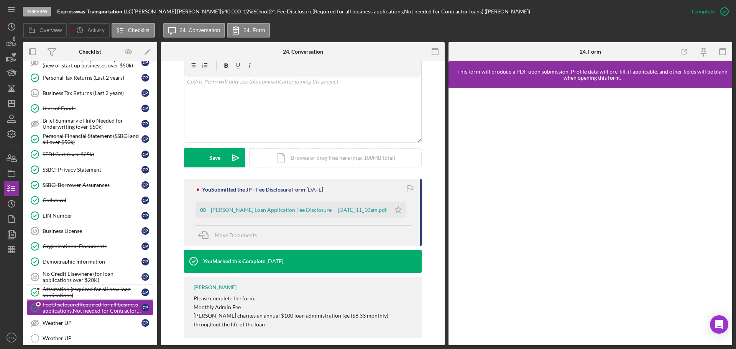
scroll to position [498, 0]
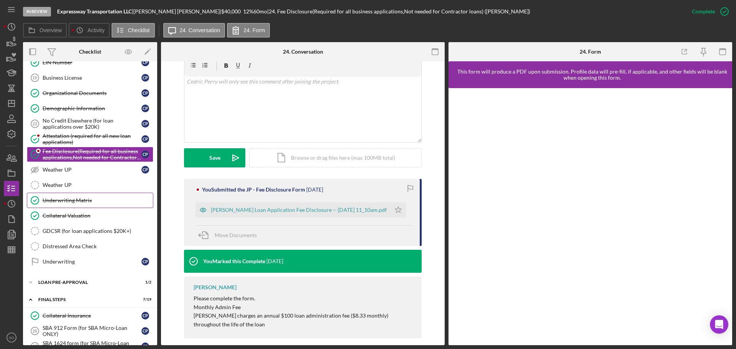
click at [80, 200] on div "Underwriting Matrix" at bounding box center [98, 200] width 110 height 6
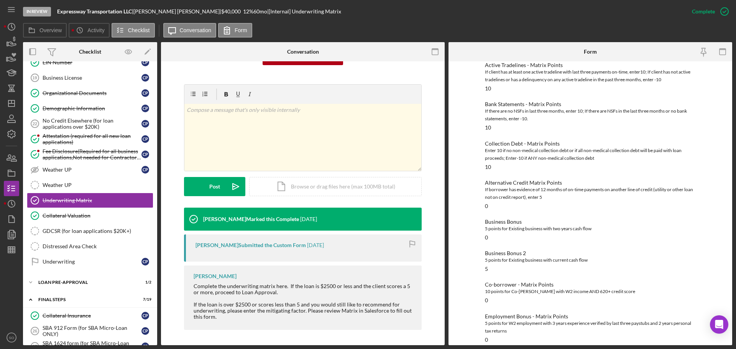
scroll to position [153, 0]
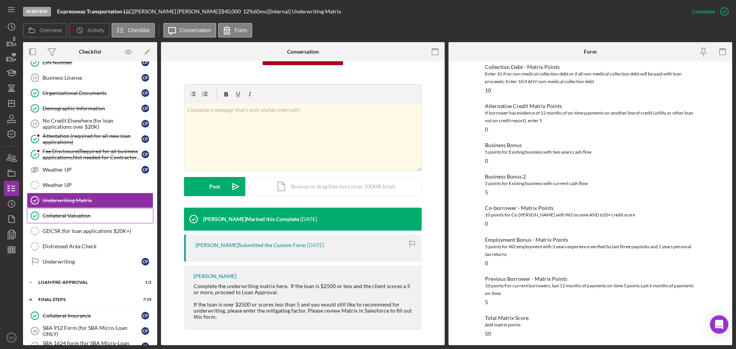
click at [94, 212] on link "Collateral Valuation Collateral Valuation" at bounding box center [90, 215] width 126 height 15
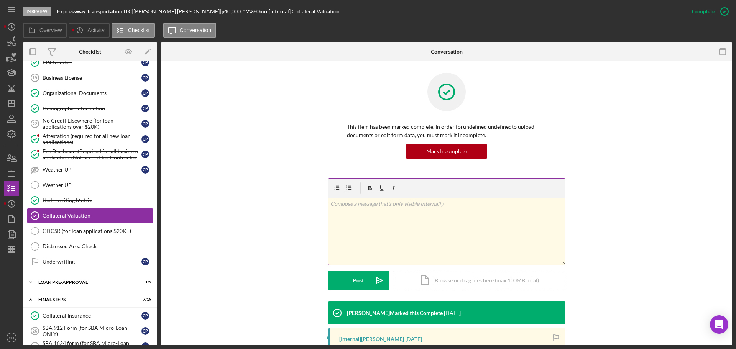
scroll to position [121, 0]
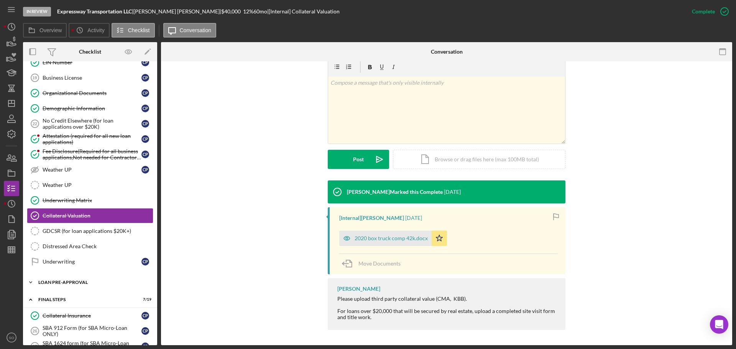
click at [90, 285] on div "Icon/Expander LOAN PRE-APPROVAL 1 / 2" at bounding box center [90, 282] width 134 height 15
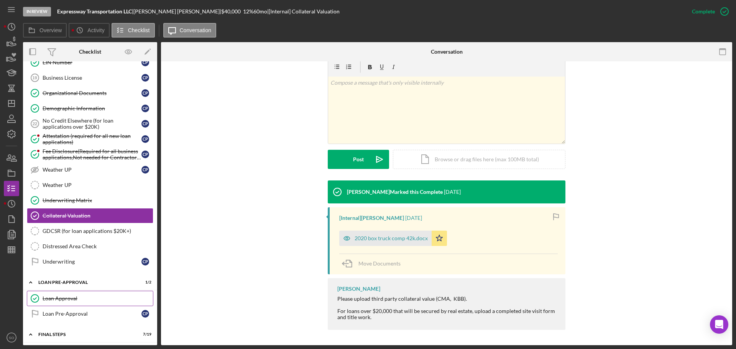
click at [76, 297] on div "Loan Approval" at bounding box center [98, 298] width 110 height 6
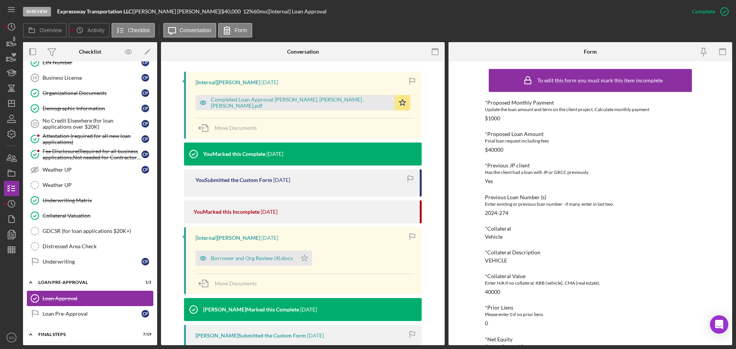
scroll to position [575, 0]
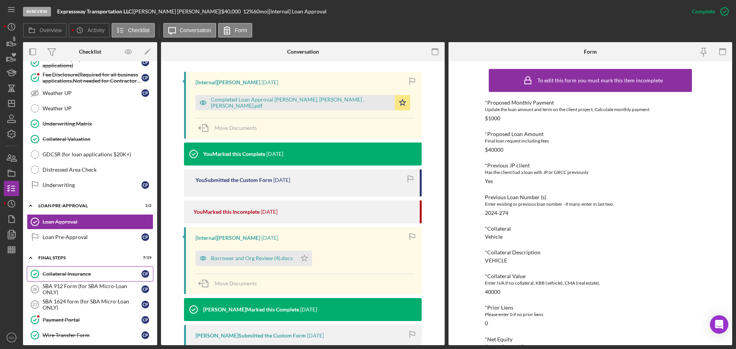
click at [68, 276] on div "Collateral Insurance" at bounding box center [92, 274] width 99 height 6
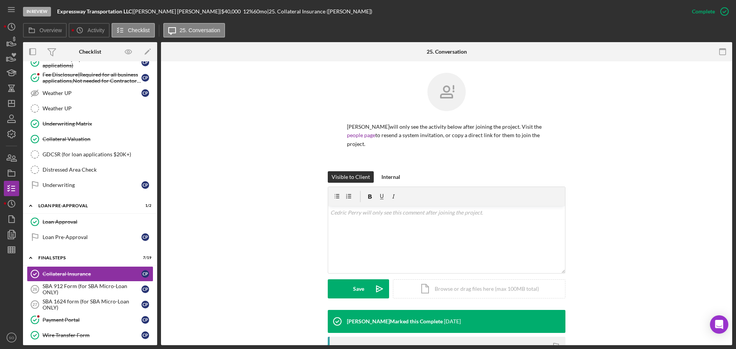
scroll to position [153, 0]
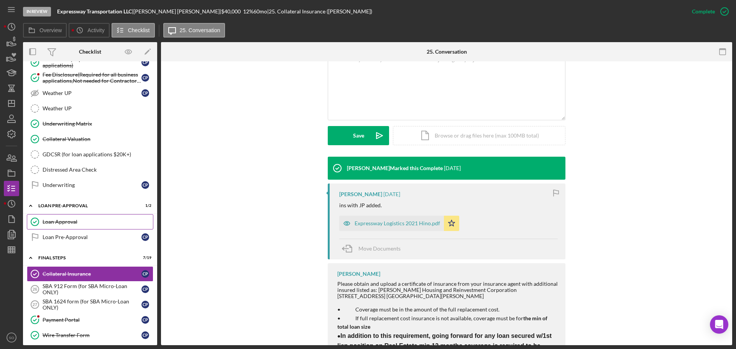
click at [67, 228] on link "Loan Approval Loan Approval" at bounding box center [90, 221] width 126 height 15
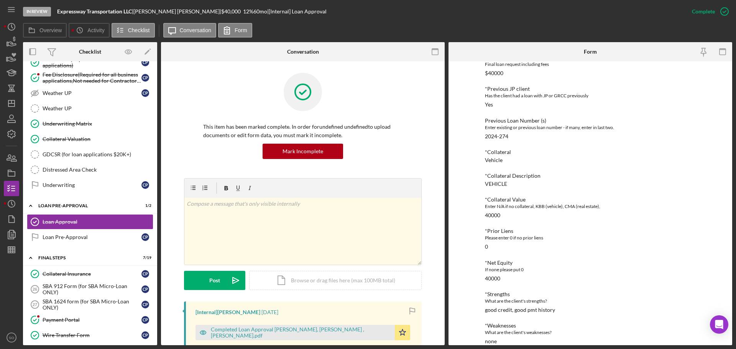
scroll to position [77, 0]
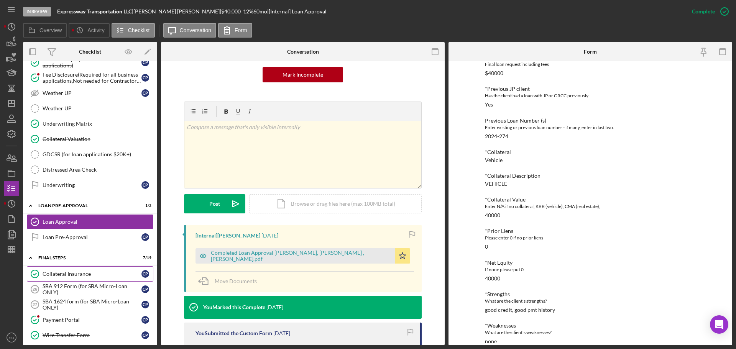
click at [75, 277] on div "Collateral Insurance" at bounding box center [92, 274] width 99 height 6
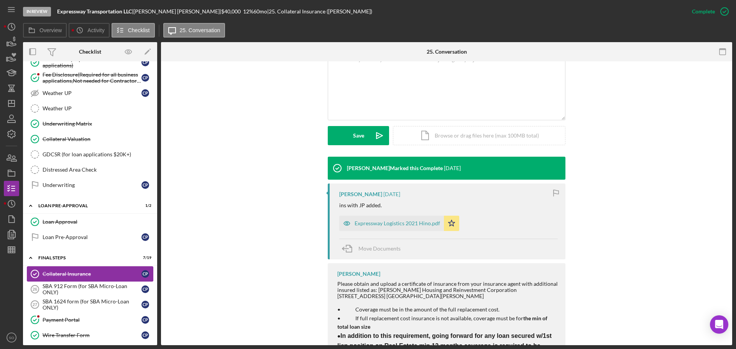
scroll to position [613, 0]
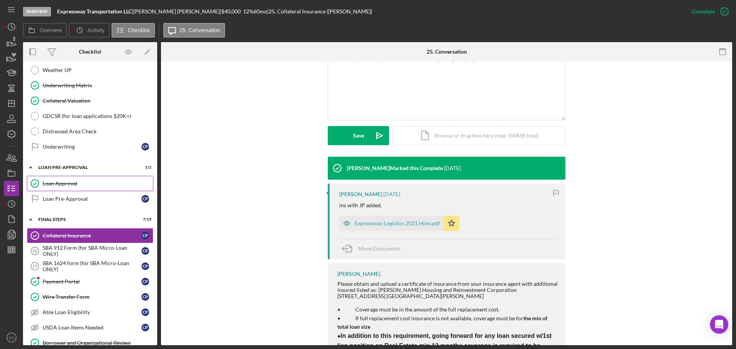
click at [65, 185] on div "Loan Approval" at bounding box center [98, 184] width 110 height 6
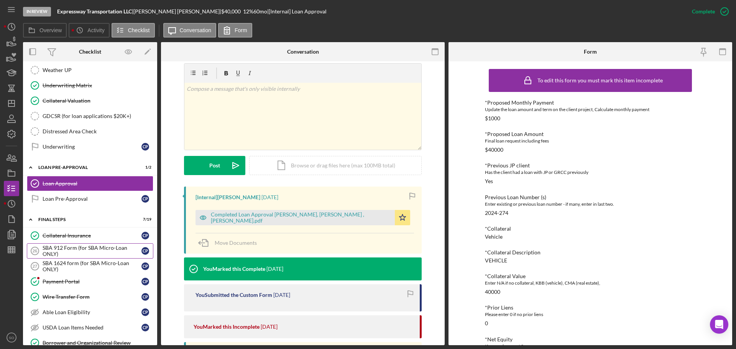
scroll to position [652, 0]
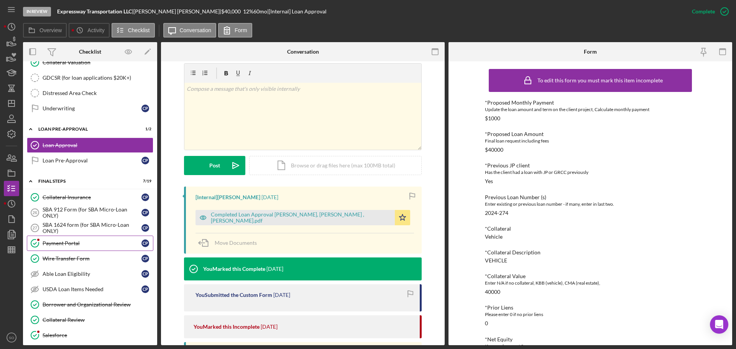
click at [72, 247] on link "Payment Portal Payment Portal C P" at bounding box center [90, 243] width 126 height 15
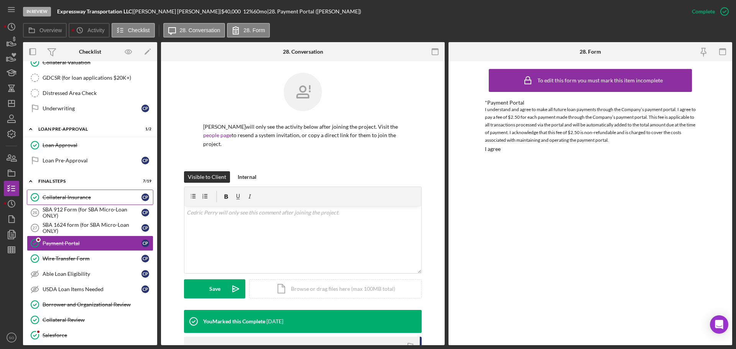
click at [90, 199] on div "Collateral Insurance" at bounding box center [92, 197] width 99 height 6
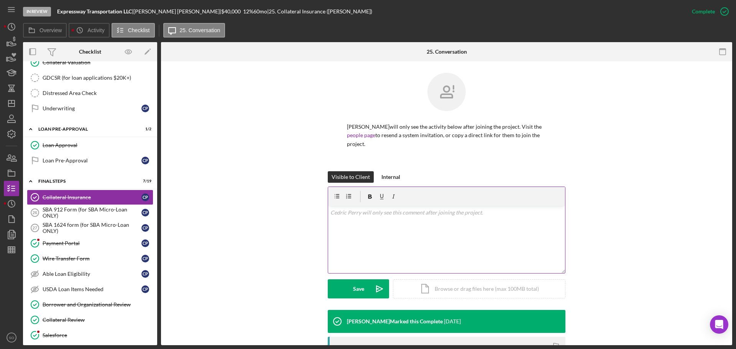
scroll to position [115, 0]
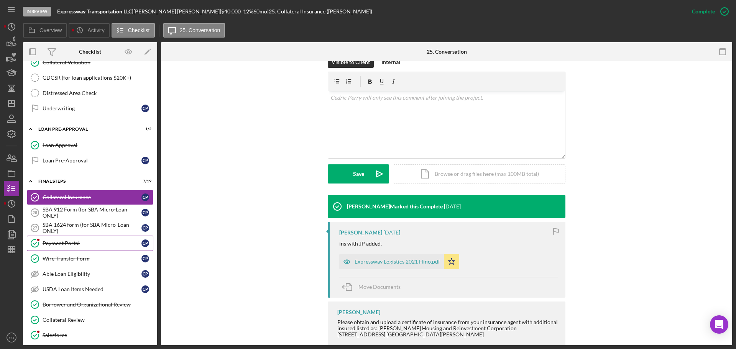
click at [101, 246] on div "Payment Portal" at bounding box center [92, 243] width 99 height 6
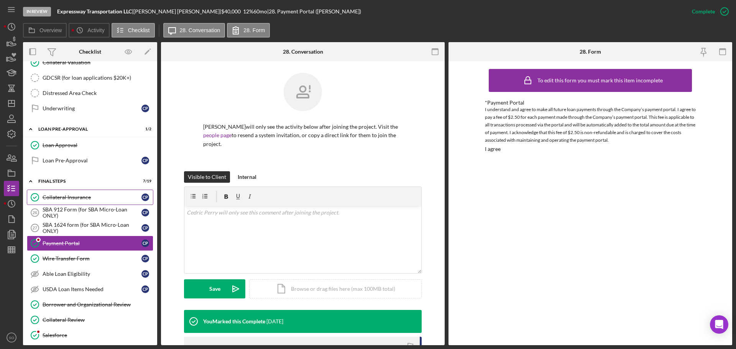
click at [95, 193] on link "Collateral Insurance Collateral Insurance C P" at bounding box center [90, 197] width 126 height 15
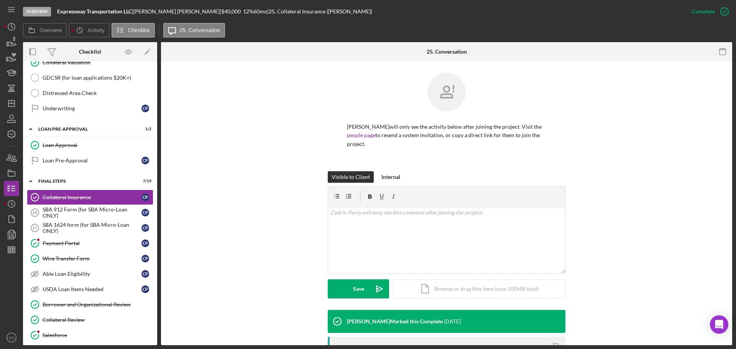
scroll to position [153, 0]
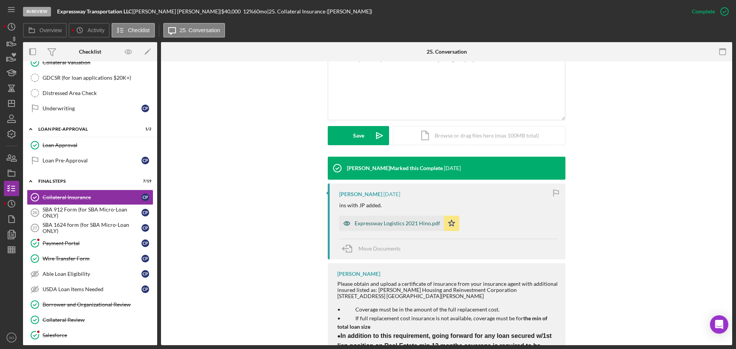
click at [403, 220] on div "Expressway Logistics 2021 Hino.pdf" at bounding box center [397, 223] width 85 height 6
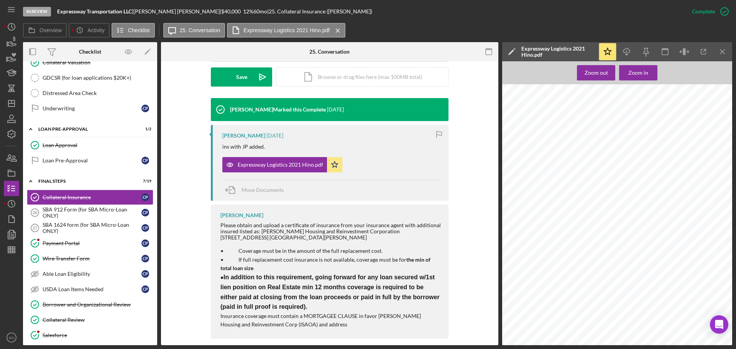
scroll to position [268, 0]
click at [79, 240] on div "Payment Portal" at bounding box center [92, 243] width 99 height 6
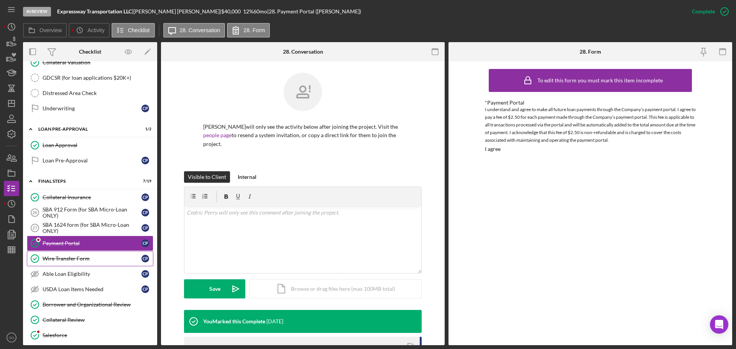
click at [92, 258] on div "Wire Transfer Form" at bounding box center [92, 259] width 99 height 6
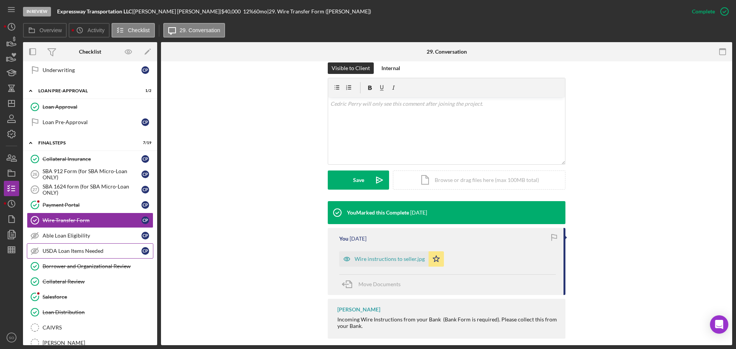
scroll to position [728, 0]
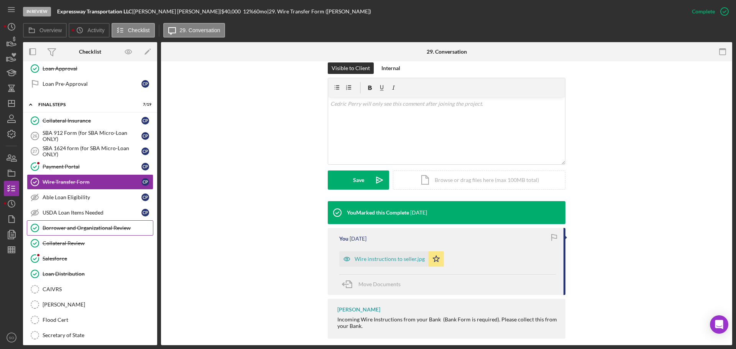
click at [100, 232] on link "Borrower and Organizational Review Borrower and Organizational Review" at bounding box center [90, 227] width 126 height 15
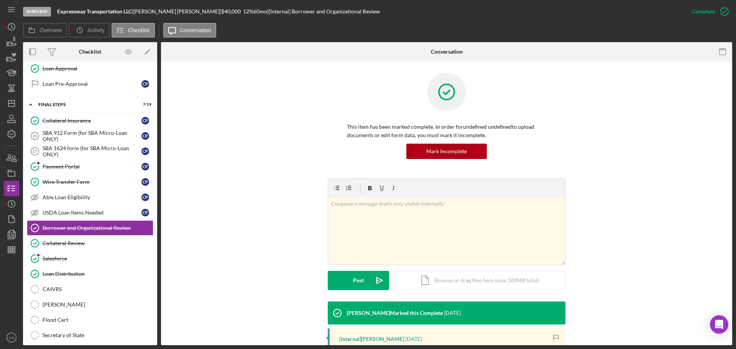
scroll to position [115, 0]
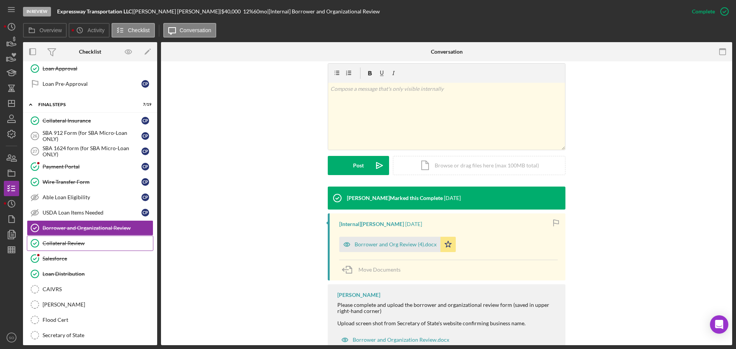
click at [81, 245] on div "Collateral Review" at bounding box center [98, 243] width 110 height 6
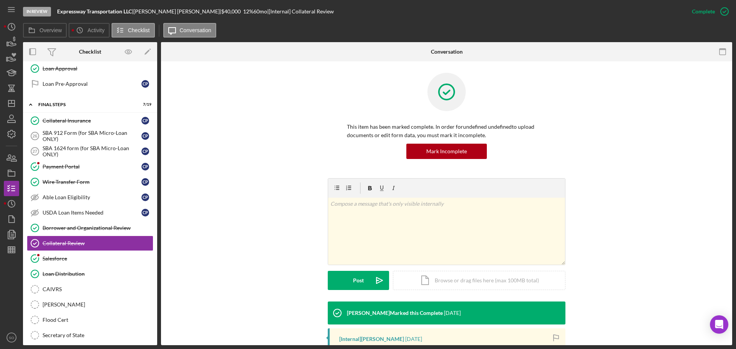
scroll to position [115, 0]
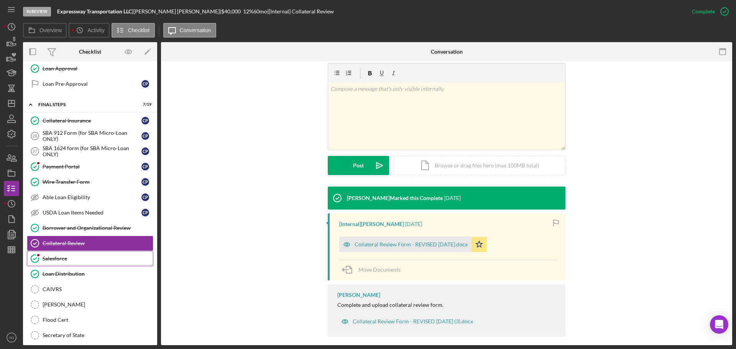
click at [66, 258] on div "Salesforce" at bounding box center [98, 259] width 110 height 6
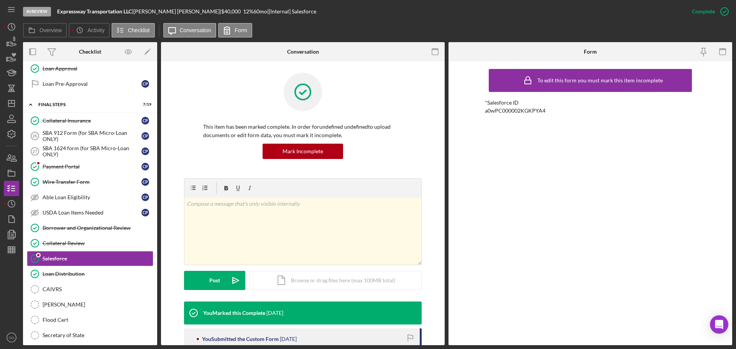
scroll to position [69, 0]
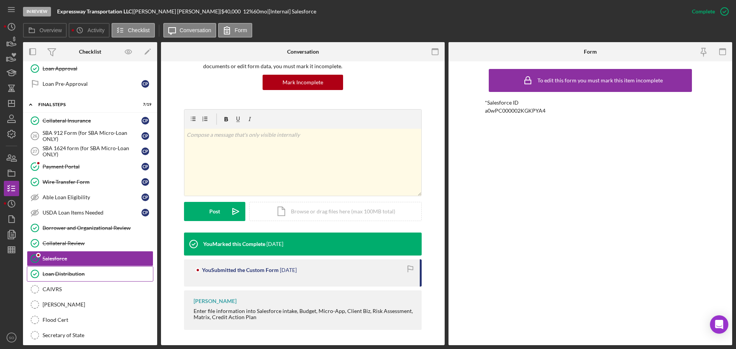
click at [57, 273] on div "Loan Distribution" at bounding box center [98, 274] width 110 height 6
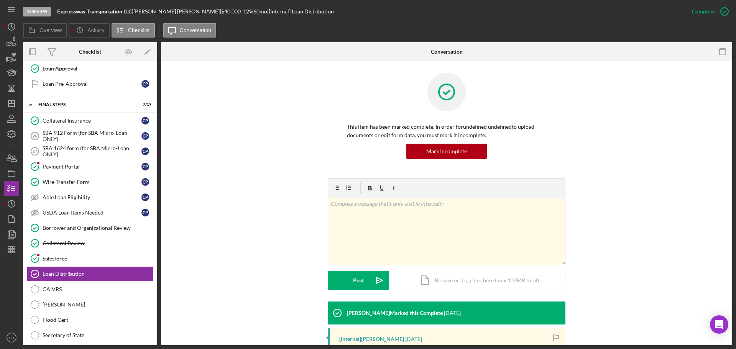
scroll to position [115, 0]
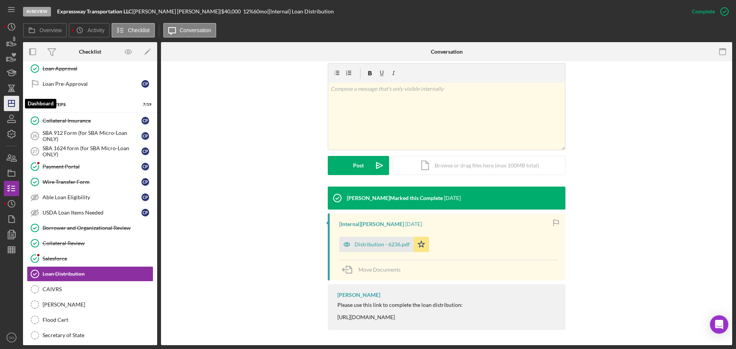
click at [5, 104] on icon "Icon/Dashboard" at bounding box center [11, 103] width 19 height 19
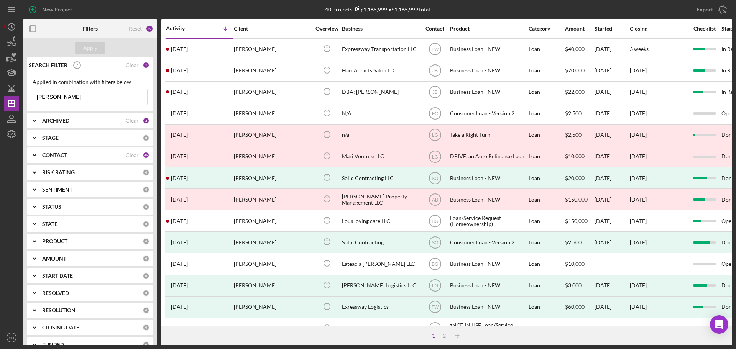
drag, startPoint x: 76, startPoint y: 94, endPoint x: 0, endPoint y: 86, distance: 76.3
click at [0, 86] on div "New Project 40 Projects $1,165,999 • $1,165,999 Total perry Export Icon/Export …" at bounding box center [368, 174] width 736 height 349
type input "[PERSON_NAME]"
click at [83, 44] on div "Apply" at bounding box center [90, 47] width 14 height 11
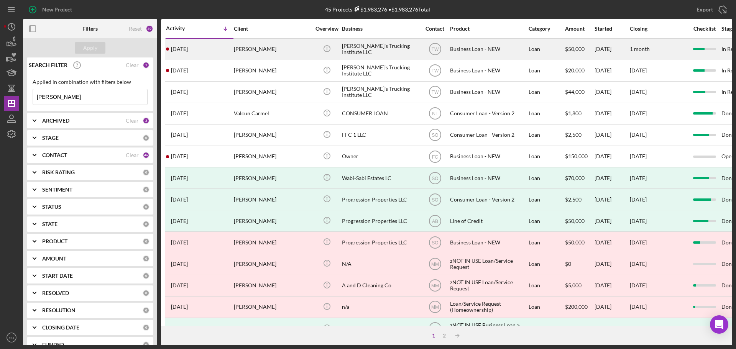
click at [202, 52] on div "4 days ago Darren Cunningham" at bounding box center [199, 49] width 67 height 20
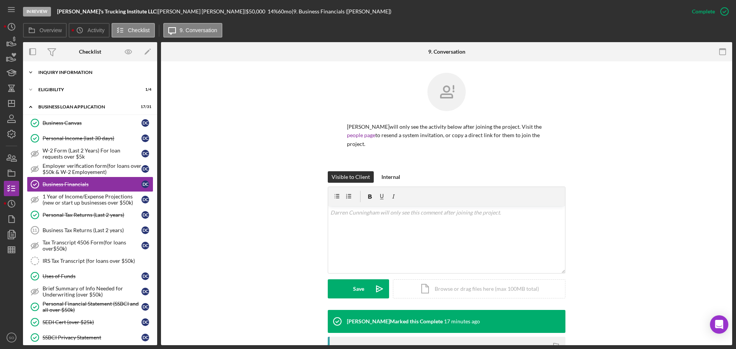
click at [93, 74] on div "INQUIRY INFORMATION" at bounding box center [92, 72] width 109 height 5
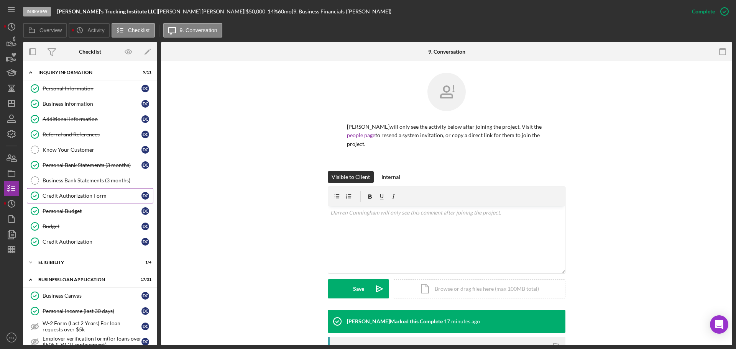
click at [105, 195] on div "Credit Authorization Form" at bounding box center [92, 196] width 99 height 6
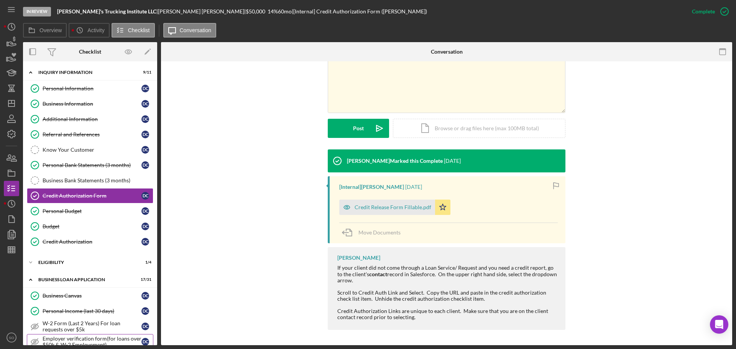
scroll to position [77, 0]
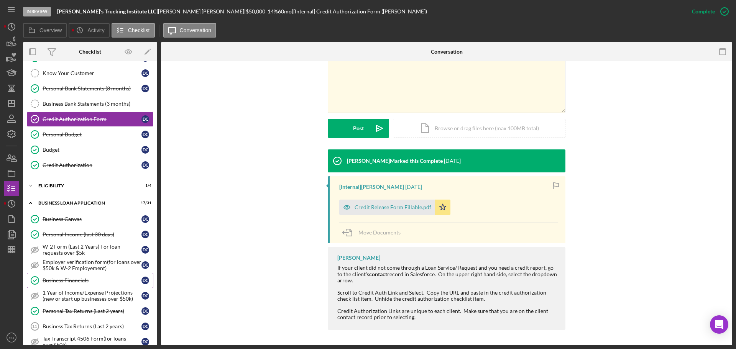
click at [84, 287] on link "Business Financials Business Financials D C" at bounding box center [90, 280] width 126 height 15
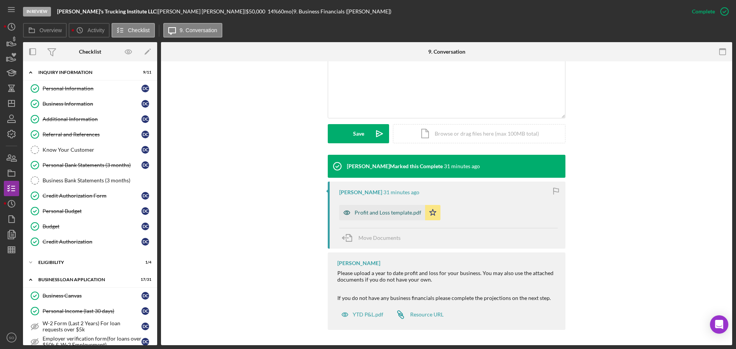
click at [377, 215] on div "Profit and Loss template.pdf" at bounding box center [388, 213] width 67 height 6
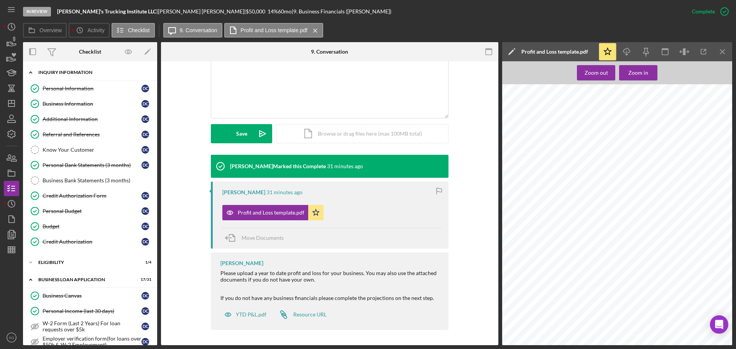
click at [75, 76] on div "Icon/Expander INQUIRY INFORMATION 9 / 11" at bounding box center [90, 73] width 134 height 16
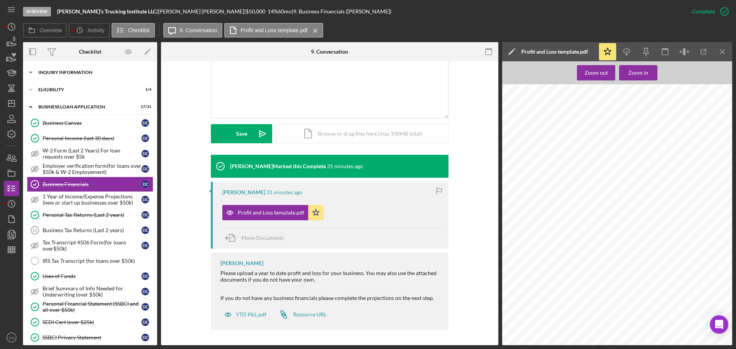
click at [67, 74] on div "INQUIRY INFORMATION" at bounding box center [92, 72] width 109 height 5
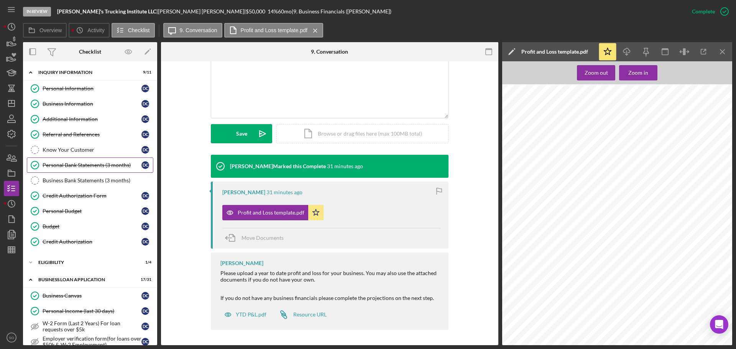
click at [84, 166] on div "Personal Bank Statements (3 months)" at bounding box center [92, 165] width 99 height 6
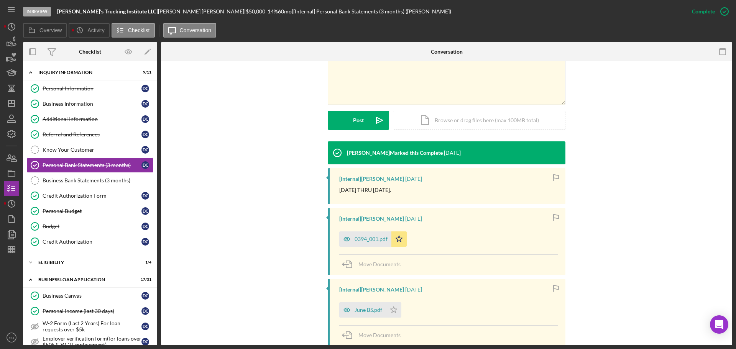
scroll to position [214, 0]
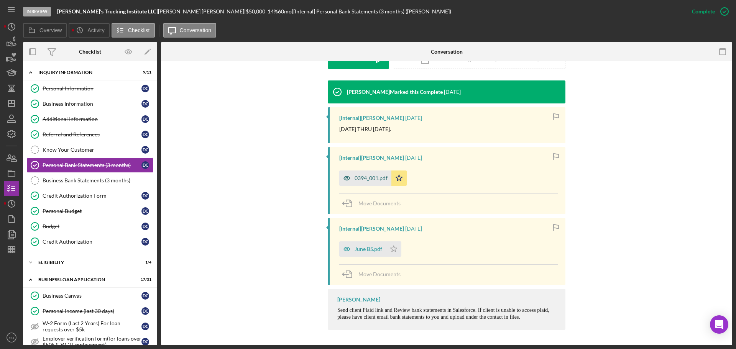
click at [362, 180] on div "0394_001.pdf" at bounding box center [371, 178] width 33 height 6
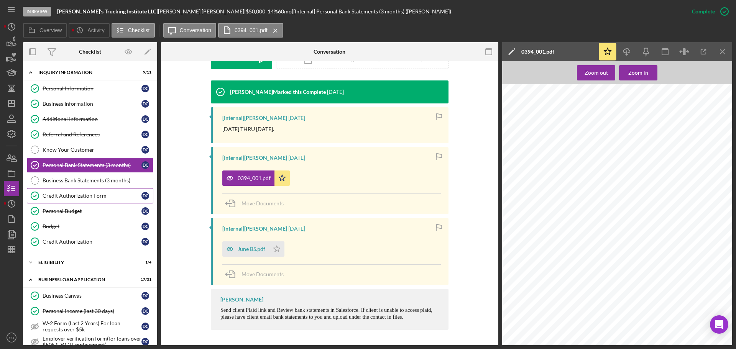
click at [87, 201] on link "Credit Authorization Form Credit Authorization Form D C" at bounding box center [90, 195] width 126 height 15
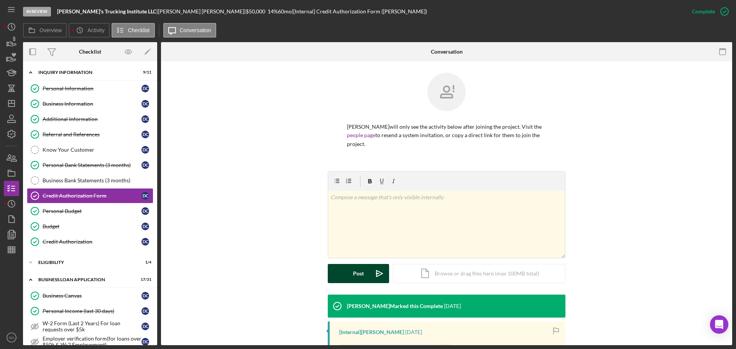
scroll to position [145, 0]
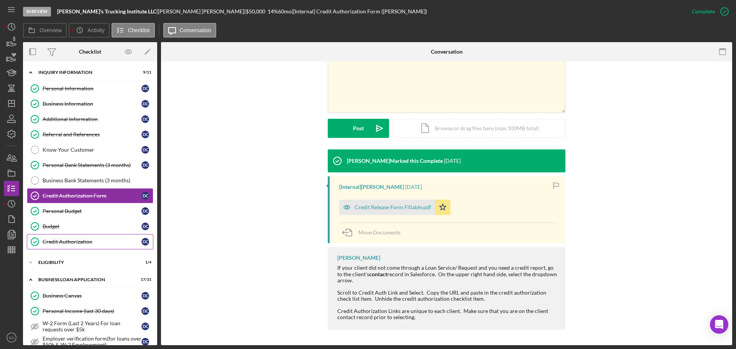
click at [79, 241] on div "Credit Authorization" at bounding box center [92, 242] width 99 height 6
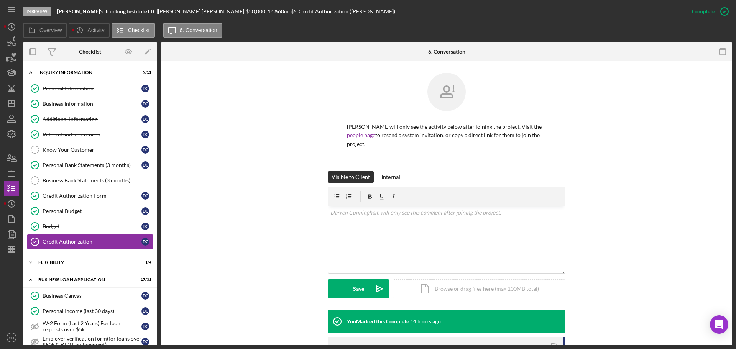
scroll to position [124, 0]
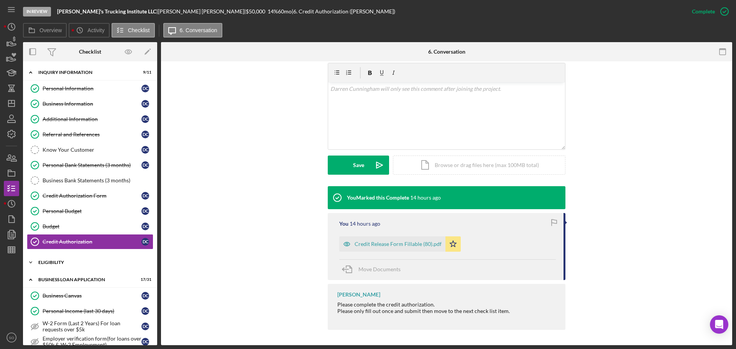
click at [54, 260] on div "Icon/Expander ELIGIBILITY 1 / 4" at bounding box center [90, 262] width 134 height 15
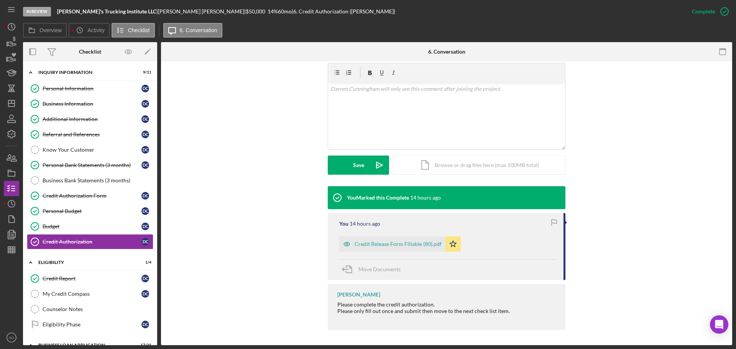
scroll to position [77, 0]
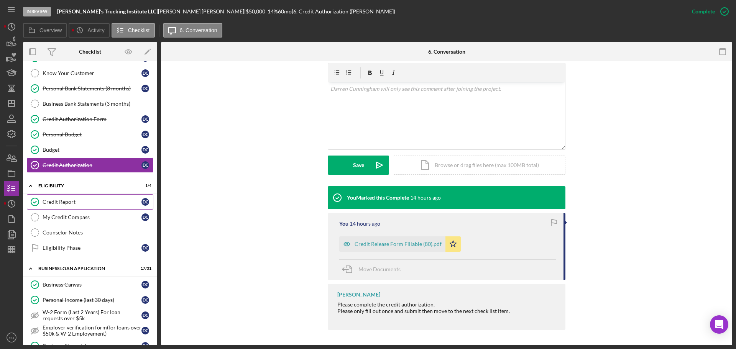
click at [58, 208] on link "Credit Report Credit Report D C" at bounding box center [90, 201] width 126 height 15
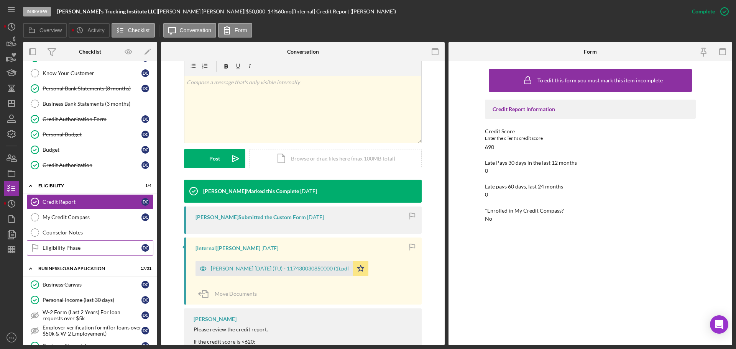
scroll to position [153, 0]
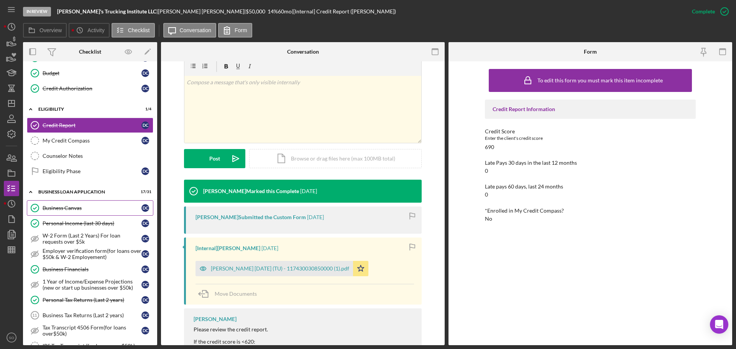
click at [74, 210] on div "Business Canvas" at bounding box center [92, 208] width 99 height 6
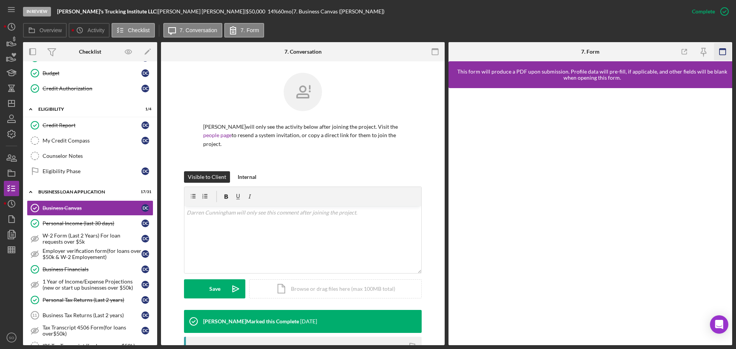
click at [725, 56] on icon "button" at bounding box center [722, 51] width 17 height 17
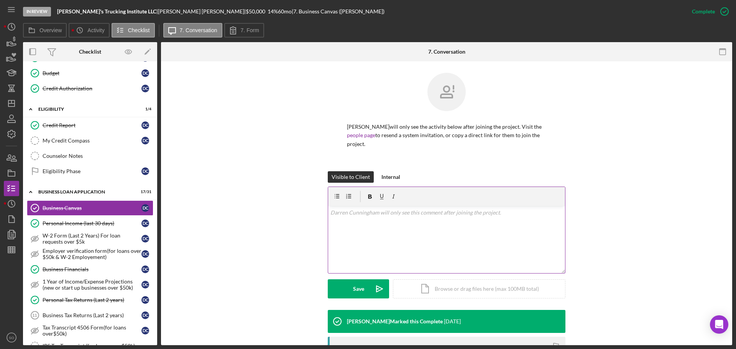
scroll to position [115, 0]
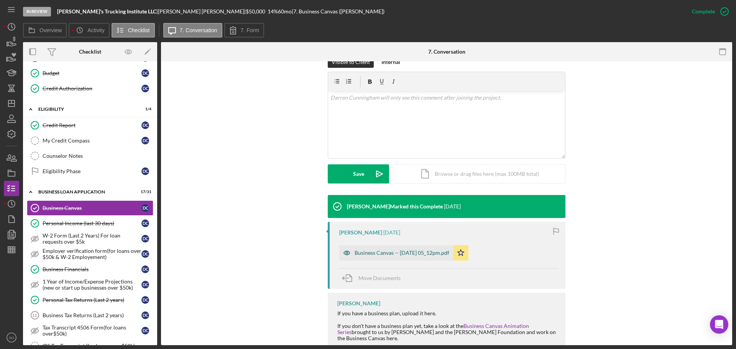
click at [428, 252] on div "Business Canvas -- 2025-05-27 05_12pm.pdf" at bounding box center [402, 253] width 95 height 6
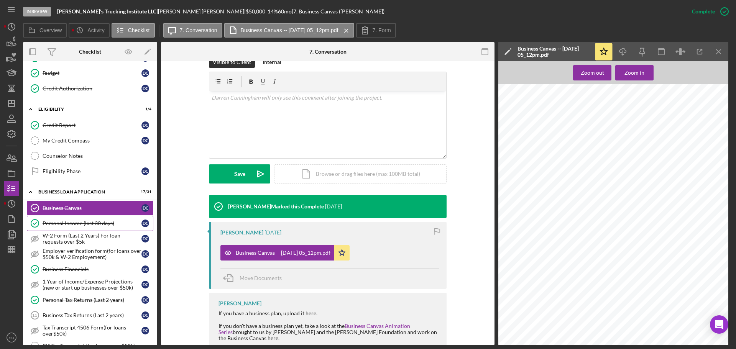
click at [105, 223] on div "Personal Income (last 30 days)" at bounding box center [92, 223] width 99 height 6
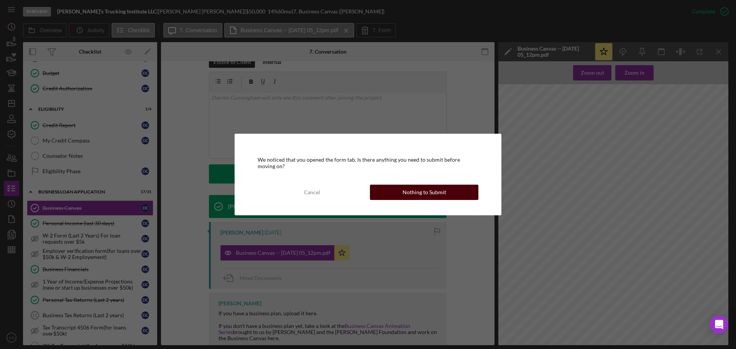
click at [419, 199] on div "Nothing to Submit" at bounding box center [424, 192] width 44 height 15
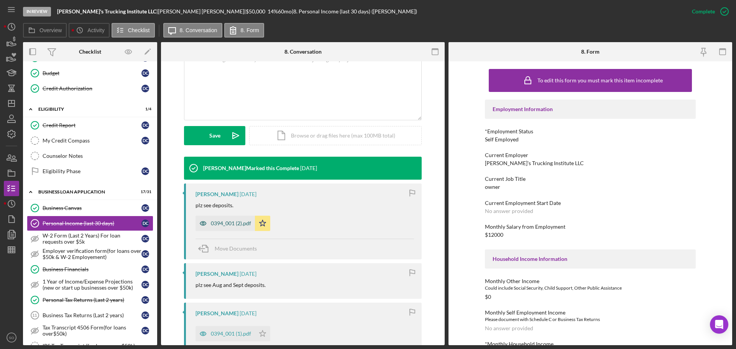
click at [236, 227] on div "0394_001 (2).pdf" at bounding box center [224, 223] width 59 height 15
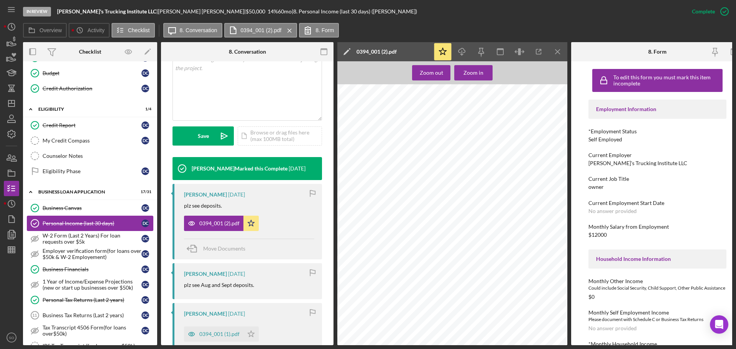
scroll to position [3794, 0]
click at [85, 272] on div "Business Financials" at bounding box center [92, 269] width 99 height 6
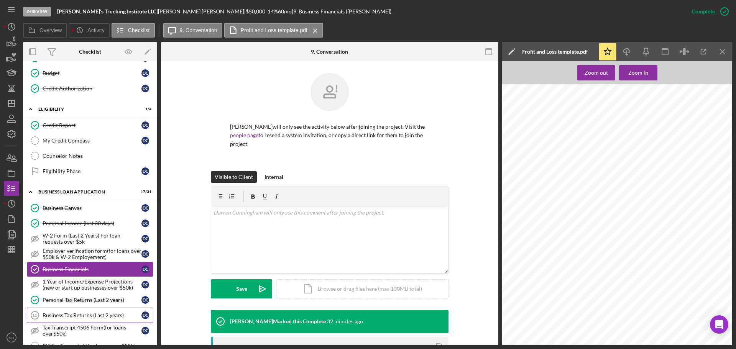
scroll to position [230, 0]
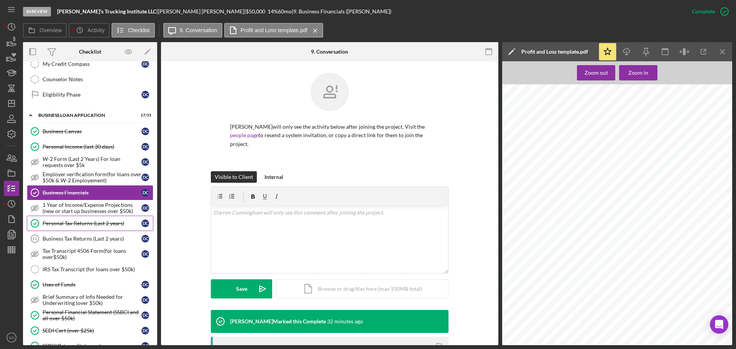
click at [90, 227] on div "Personal Tax Returns (Last 2 years)" at bounding box center [92, 223] width 99 height 6
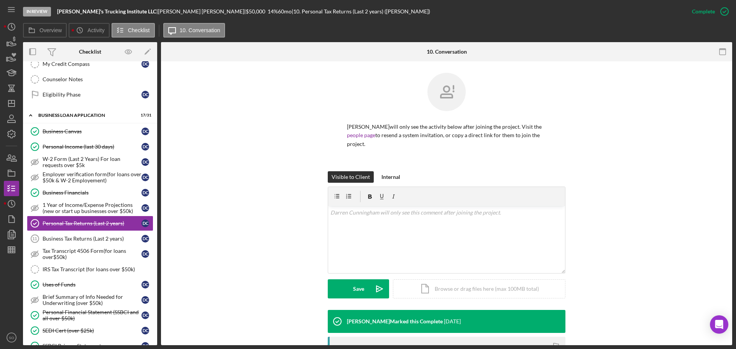
scroll to position [187, 0]
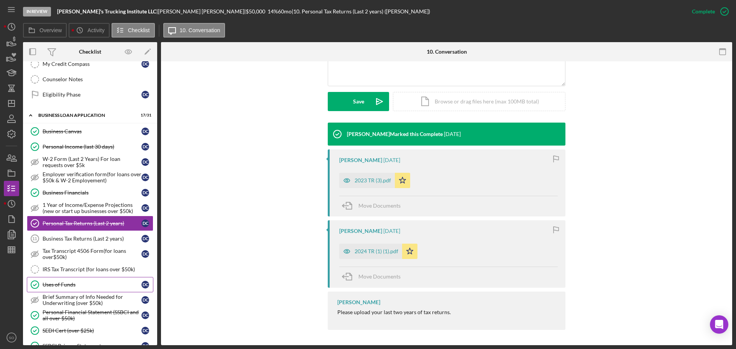
click at [68, 284] on div "Uses of Funds" at bounding box center [92, 285] width 99 height 6
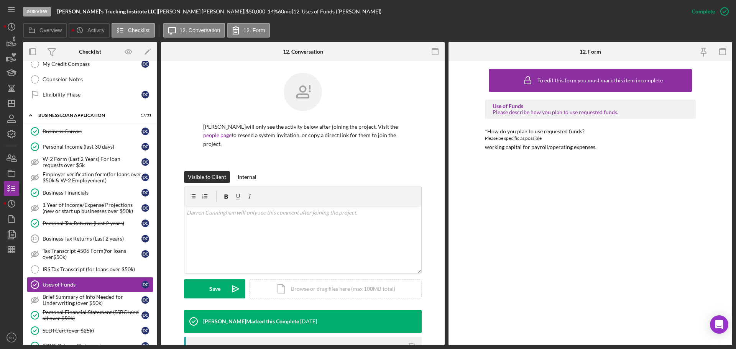
scroll to position [76, 0]
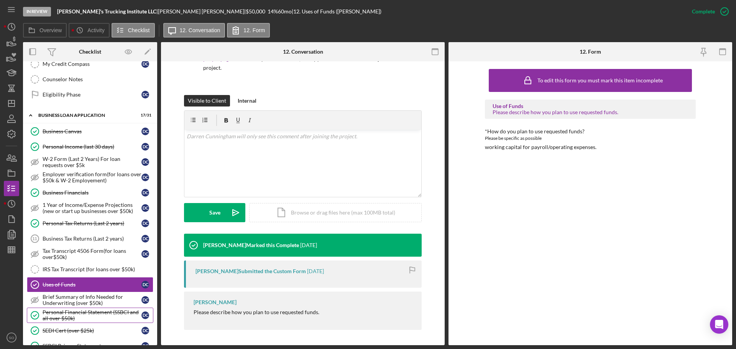
click at [103, 311] on div "Personal Financial Statement (SSBCI and all over $50k)" at bounding box center [92, 315] width 99 height 12
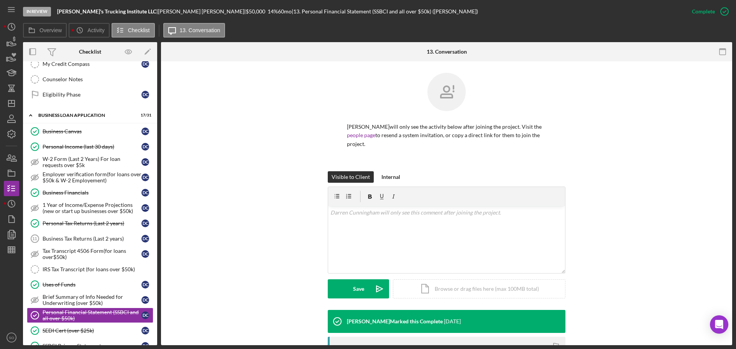
scroll to position [137, 0]
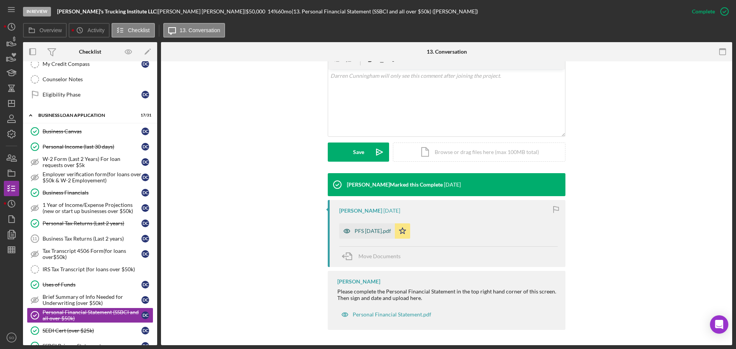
click at [374, 229] on div "PFS 4.24.19.pdf" at bounding box center [373, 231] width 36 height 6
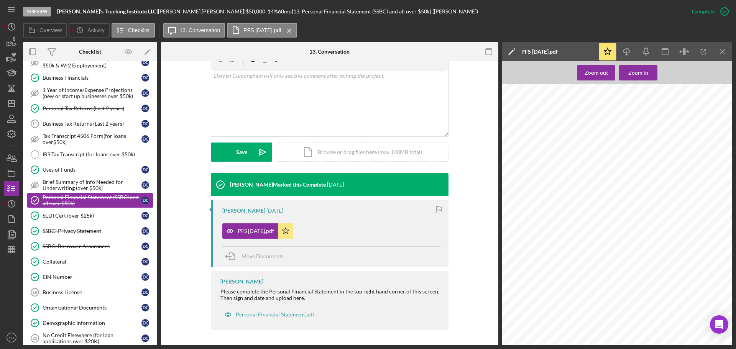
scroll to position [352, 0]
click at [74, 219] on div "SEDI Cert (over $25k)" at bounding box center [92, 216] width 99 height 6
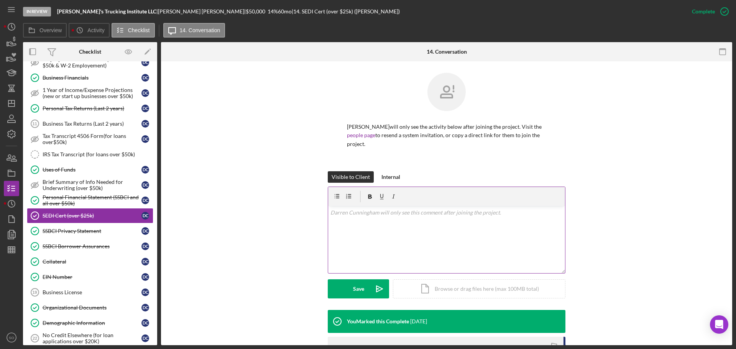
scroll to position [137, 0]
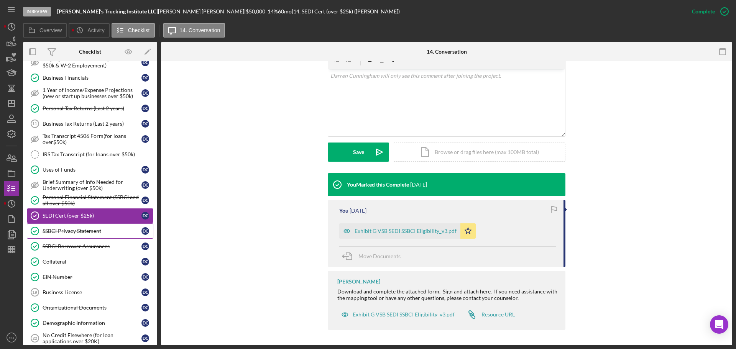
click at [82, 228] on div "SSBCI Privacy Statement" at bounding box center [92, 231] width 99 height 6
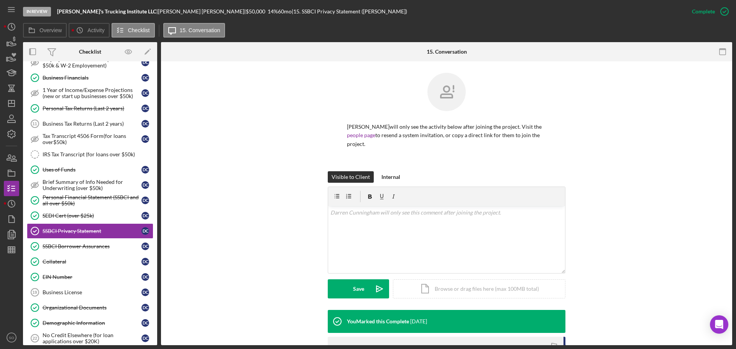
scroll to position [131, 0]
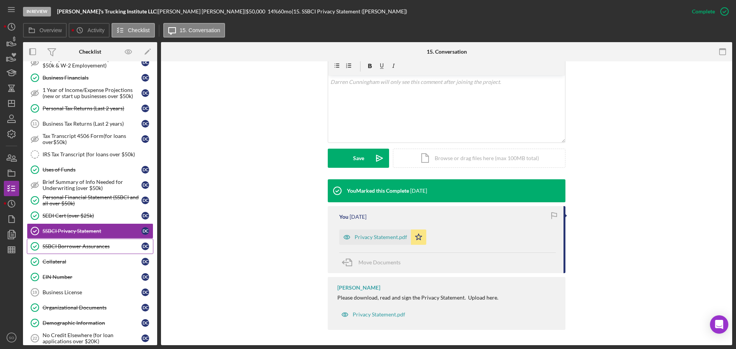
click at [92, 252] on link "SSBCI Borrower Assurances SSBCI Borrower Assurances D C" at bounding box center [90, 246] width 126 height 15
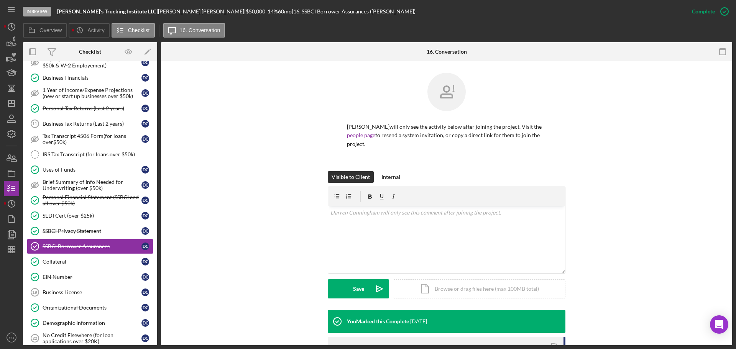
scroll to position [137, 0]
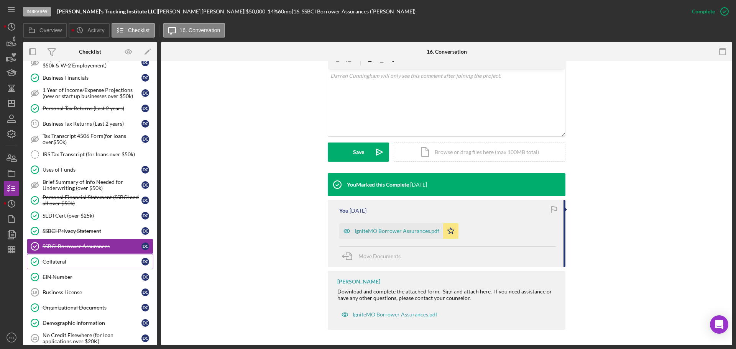
click at [65, 261] on div "Collateral" at bounding box center [92, 262] width 99 height 6
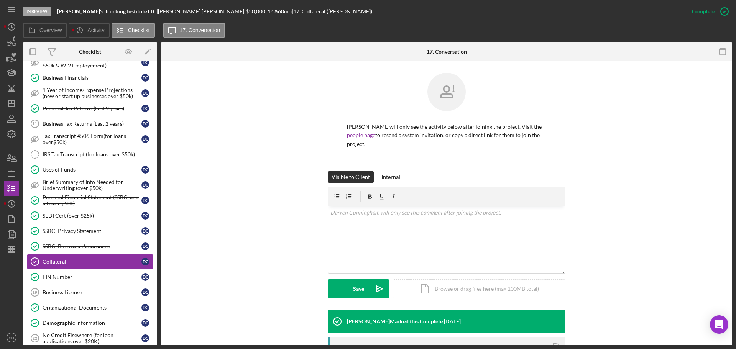
scroll to position [153, 0]
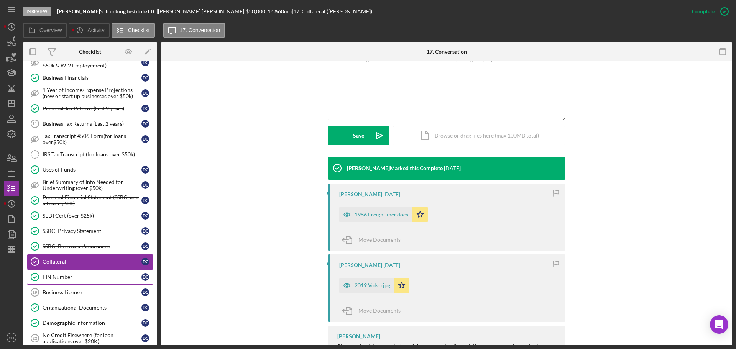
click at [85, 284] on link "EIN Number EIN Number D C" at bounding box center [90, 276] width 126 height 15
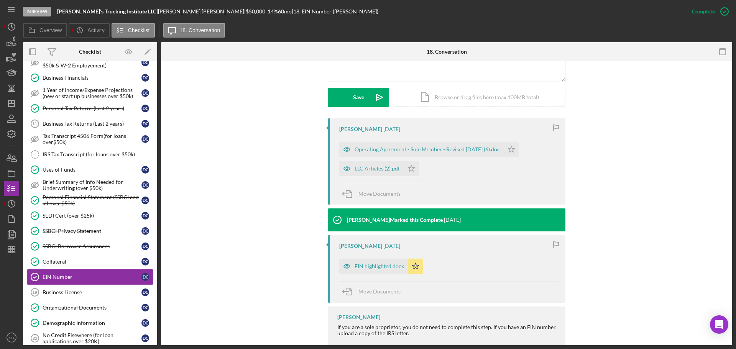
scroll to position [422, 0]
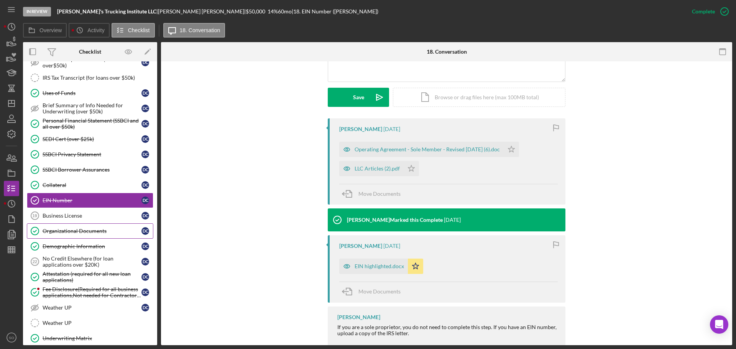
click at [78, 232] on div "Organizational Documents" at bounding box center [92, 231] width 99 height 6
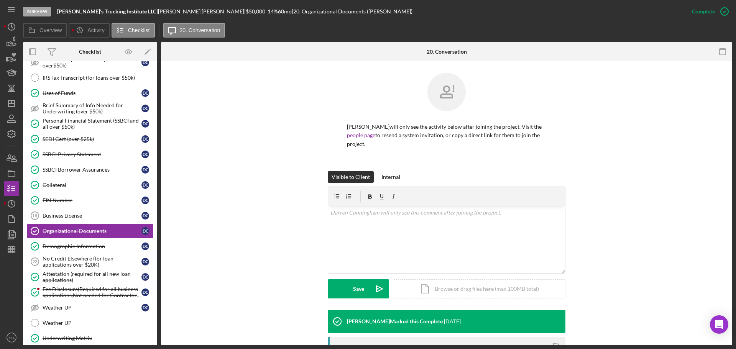
scroll to position [161, 0]
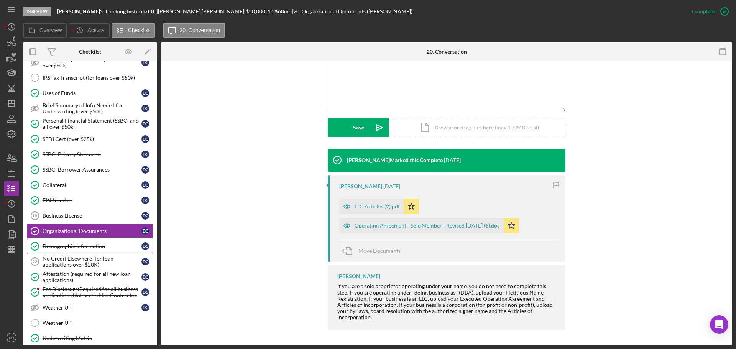
click at [114, 252] on link "Demographic Information Demographic Information D C" at bounding box center [90, 246] width 126 height 15
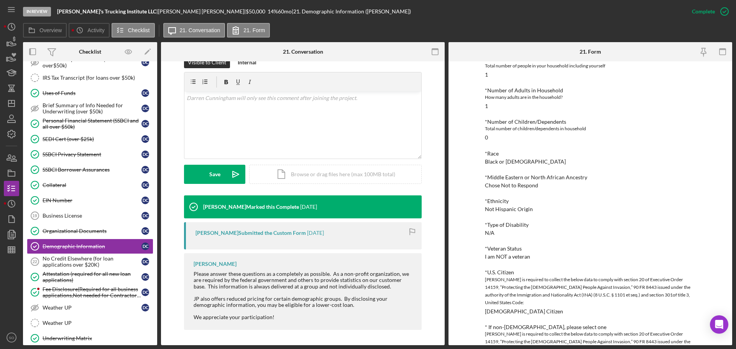
scroll to position [115, 0]
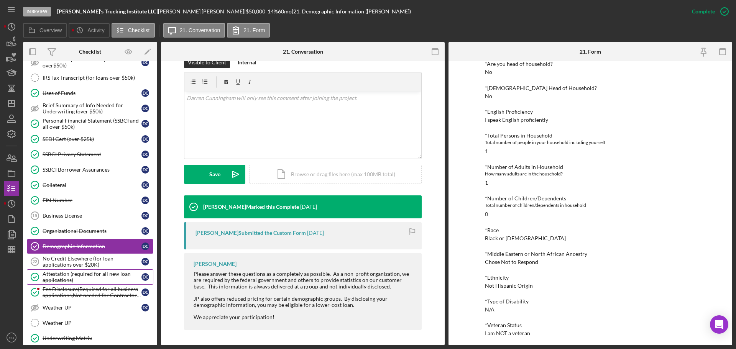
click at [89, 273] on div "Attestation (required for all new loan applications)" at bounding box center [92, 277] width 99 height 12
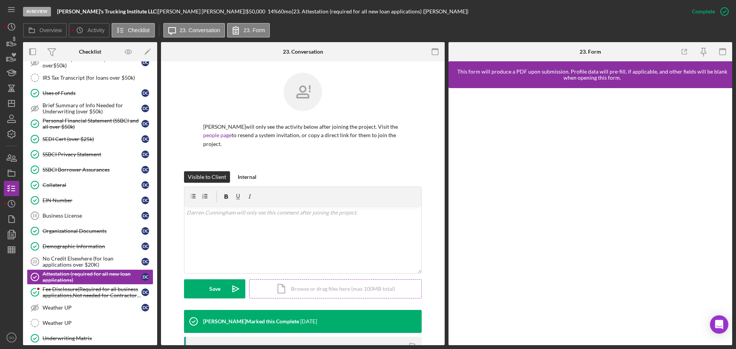
scroll to position [118, 0]
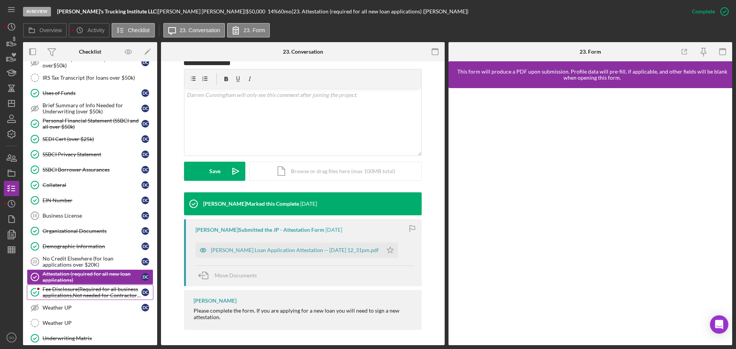
click at [89, 292] on div "Fee Disclosure(Required for all business applications,Not needed for Contractor…" at bounding box center [92, 292] width 99 height 12
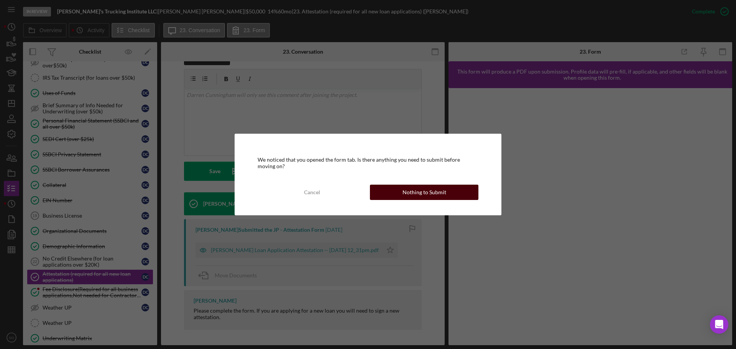
click at [426, 196] on div "Nothing to Submit" at bounding box center [424, 192] width 44 height 15
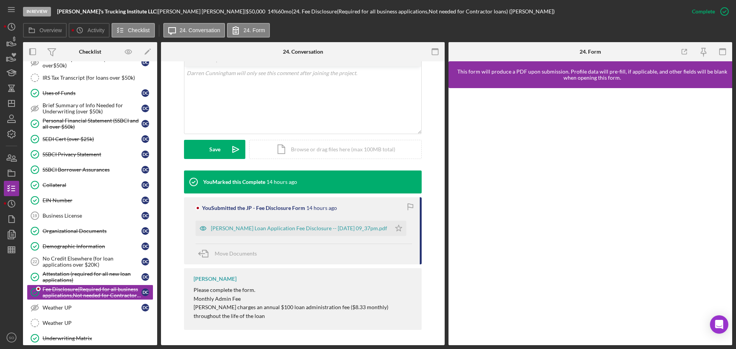
scroll to position [537, 0]
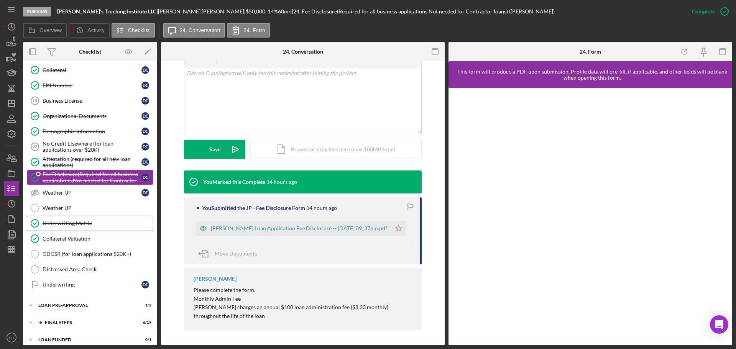
click at [90, 230] on link "Underwriting Matrix Underwriting Matrix" at bounding box center [90, 223] width 126 height 15
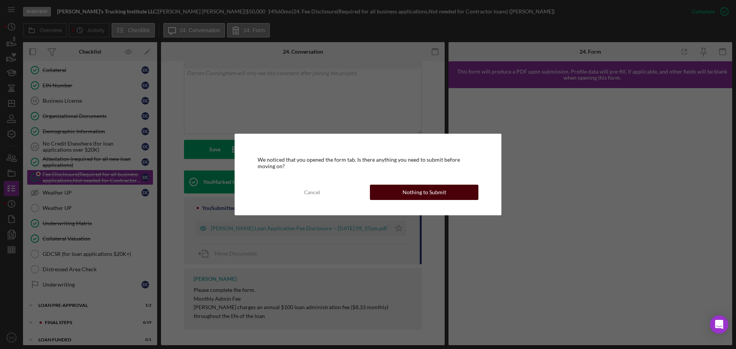
click at [391, 198] on button "Nothing to Submit" at bounding box center [424, 192] width 108 height 15
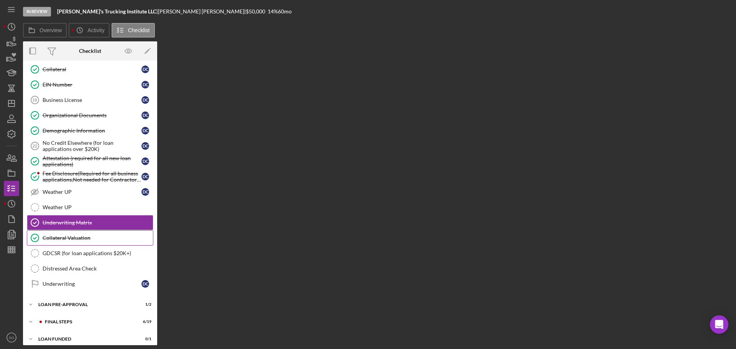
click at [93, 239] on div "Collateral Valuation" at bounding box center [98, 238] width 110 height 6
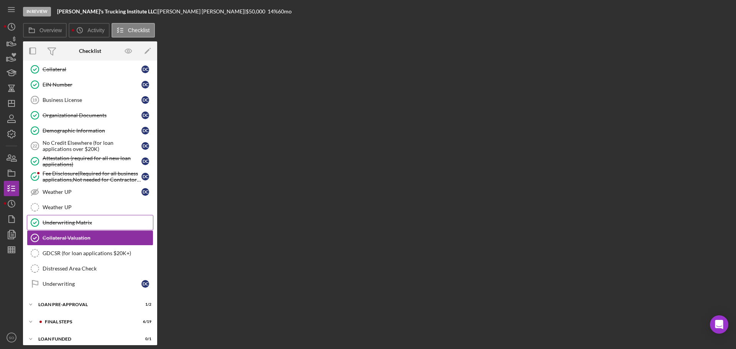
click at [78, 225] on div "Underwriting Matrix" at bounding box center [98, 223] width 110 height 6
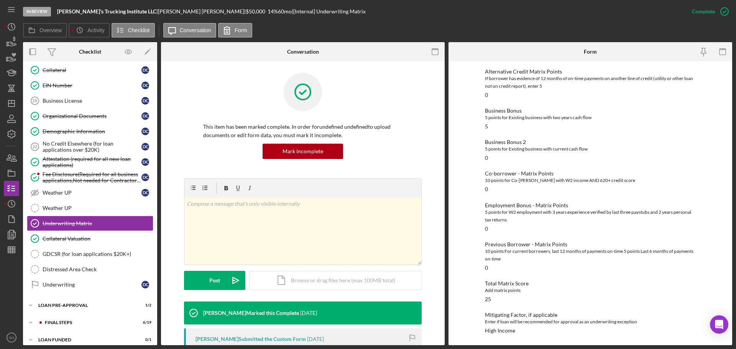
scroll to position [149, 0]
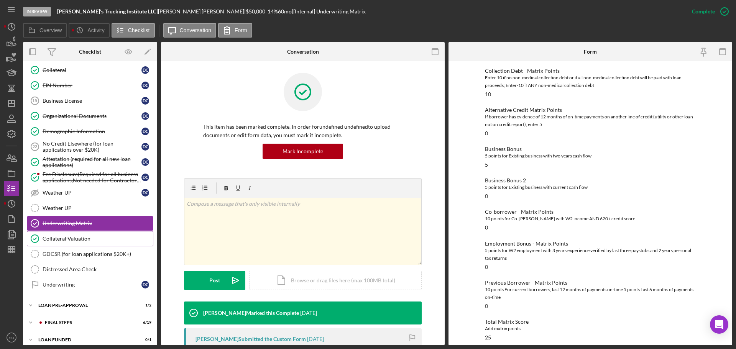
click at [78, 237] on div "Collateral Valuation" at bounding box center [98, 239] width 110 height 6
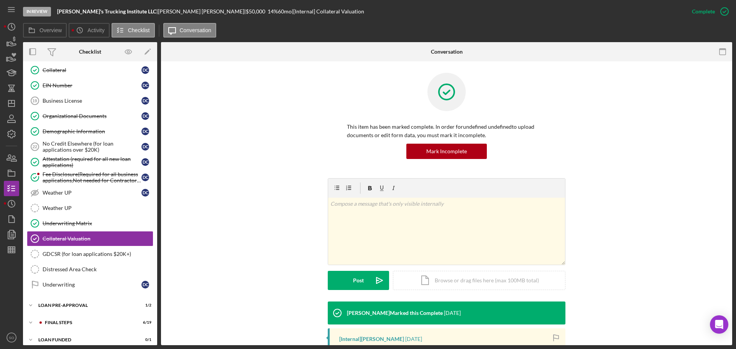
scroll to position [192, 0]
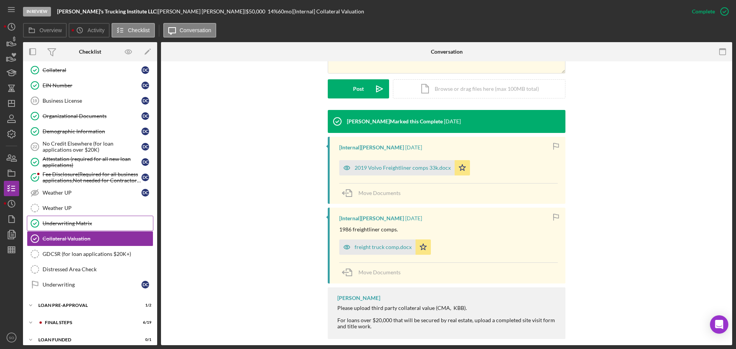
click at [87, 227] on link "Underwriting Matrix Underwriting Matrix" at bounding box center [90, 223] width 126 height 15
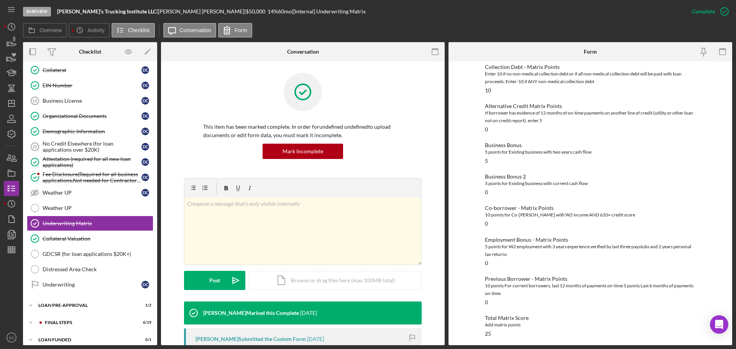
scroll to position [188, 0]
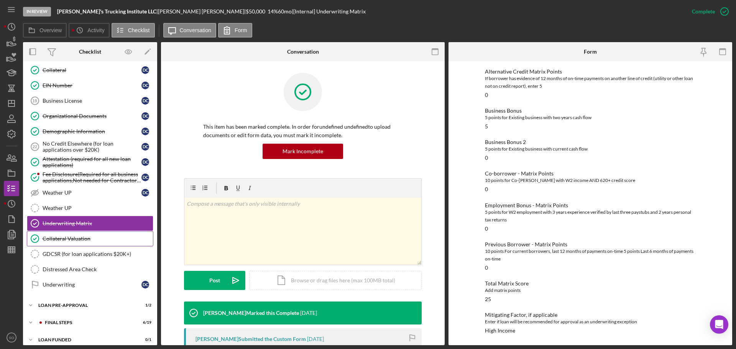
click at [81, 236] on div "Collateral Valuation" at bounding box center [98, 239] width 110 height 6
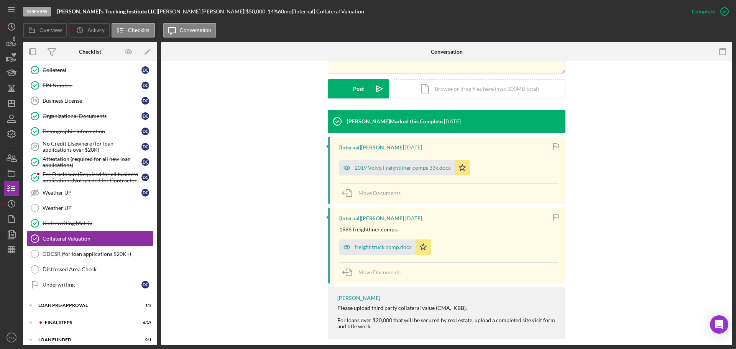
scroll to position [543, 0]
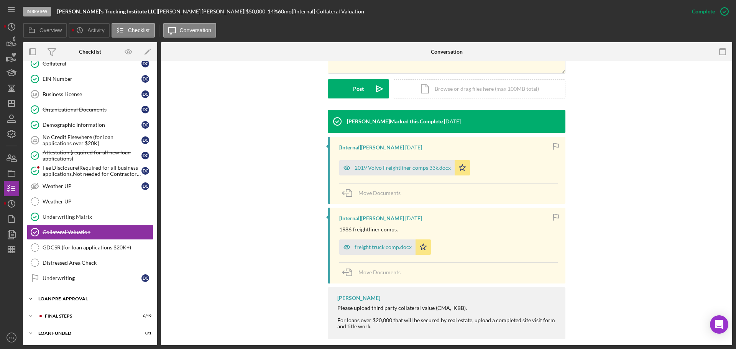
click at [70, 293] on div "Icon/Expander LOAN PRE-APPROVAL 1 / 2" at bounding box center [90, 298] width 134 height 15
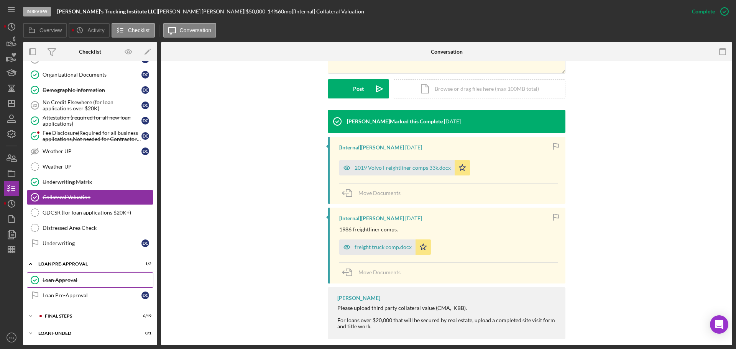
click at [69, 276] on link "Loan Approval Loan Approval" at bounding box center [90, 279] width 126 height 15
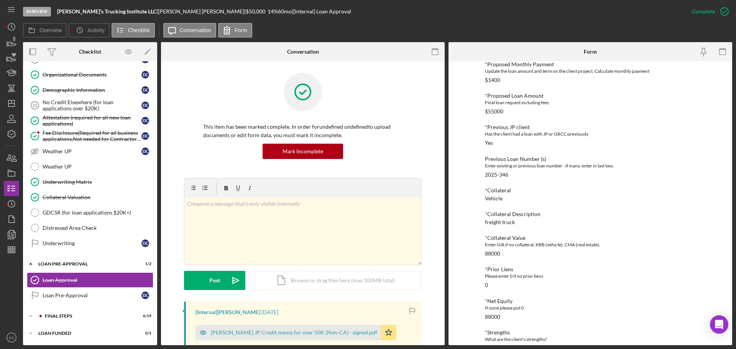
scroll to position [153, 0]
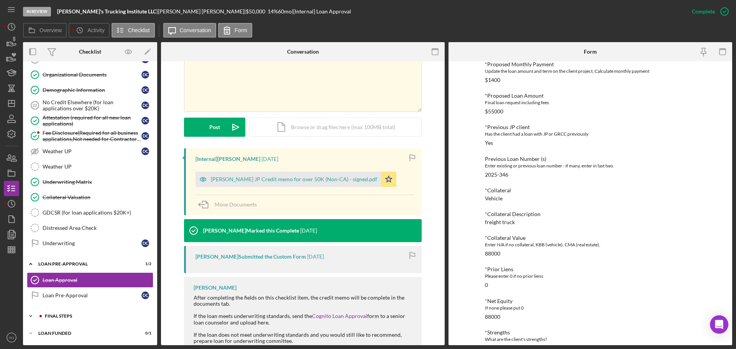
click at [64, 319] on div "Icon/Expander FINAL STEPS 6 / 19" at bounding box center [90, 316] width 134 height 15
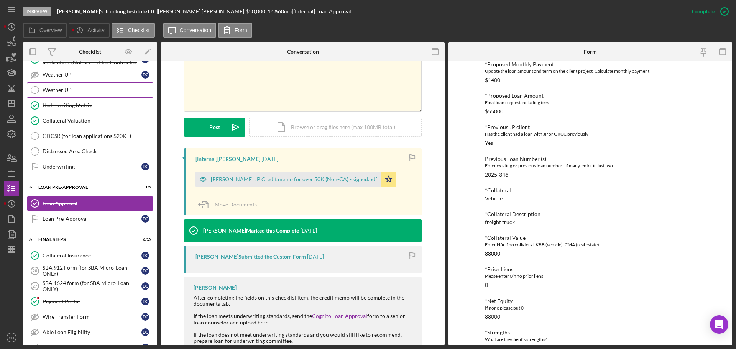
scroll to position [616, 0]
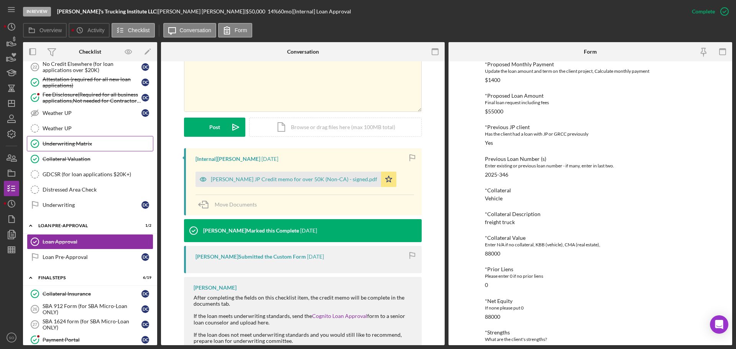
click at [91, 146] on div "Underwriting Matrix" at bounding box center [98, 144] width 110 height 6
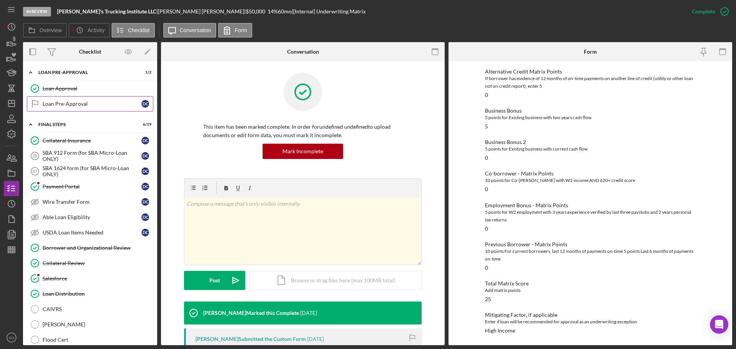
scroll to position [808, 0]
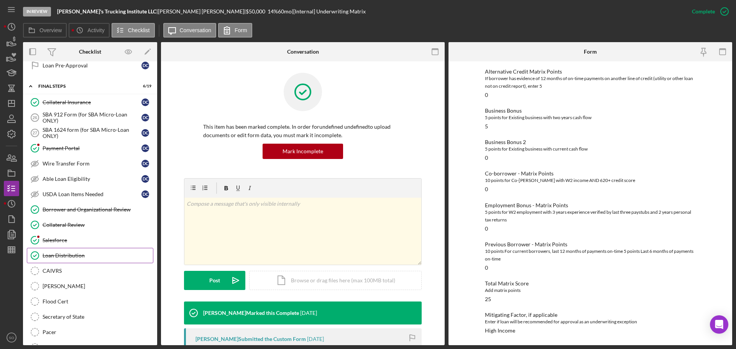
click at [98, 252] on link "Loan Distribution Loan Distribution" at bounding box center [90, 255] width 126 height 15
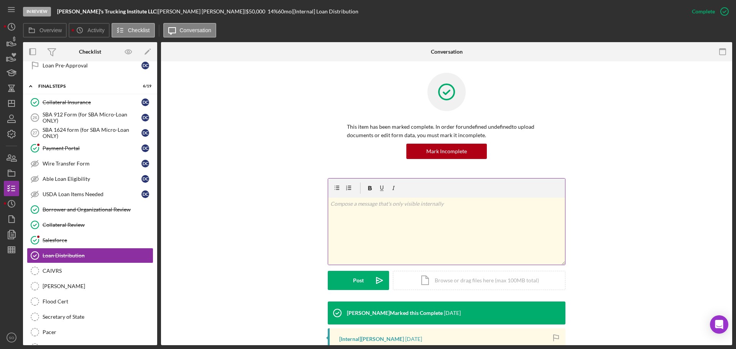
scroll to position [115, 0]
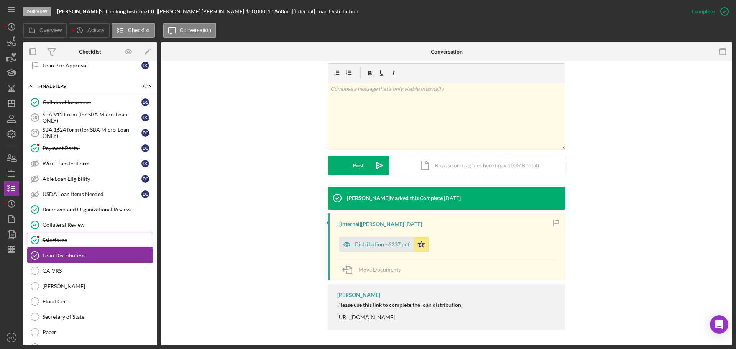
click at [85, 240] on div "Salesforce" at bounding box center [98, 240] width 110 height 6
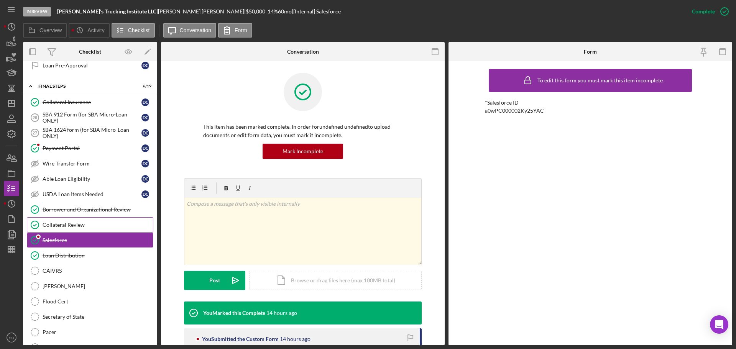
click at [74, 221] on link "Collateral Review Collateral Review" at bounding box center [90, 224] width 126 height 15
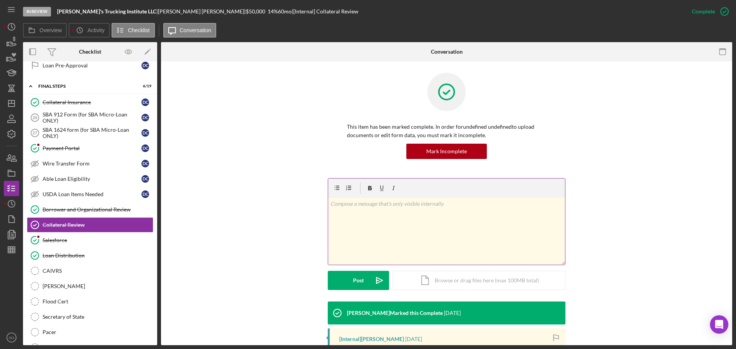
scroll to position [122, 0]
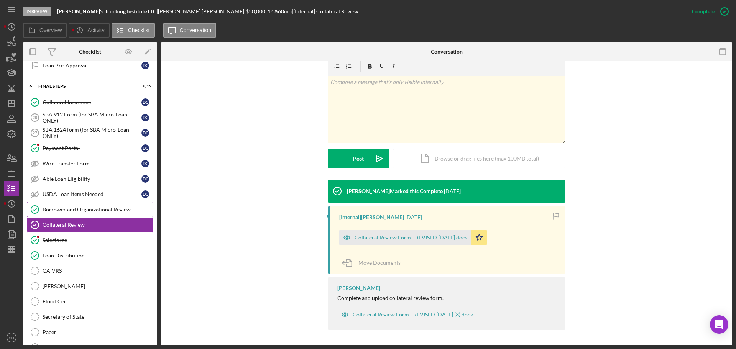
click at [96, 207] on div "Borrower and Organizational Review" at bounding box center [98, 210] width 110 height 6
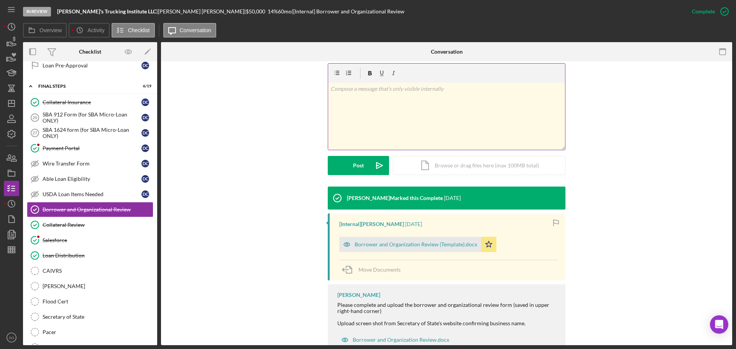
scroll to position [140, 0]
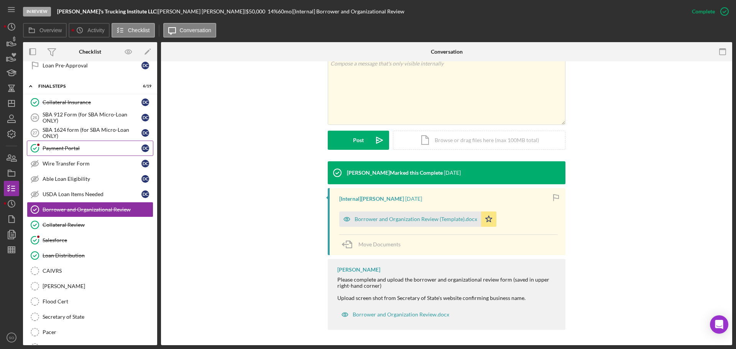
click at [68, 153] on link "Payment Portal Payment Portal D C" at bounding box center [90, 148] width 126 height 15
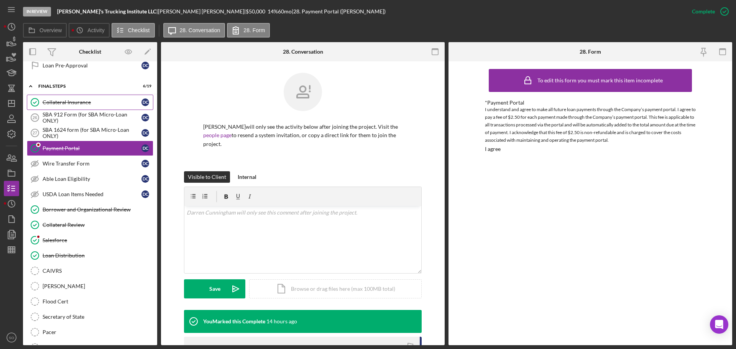
click at [71, 104] on div "Collateral Insurance" at bounding box center [92, 102] width 99 height 6
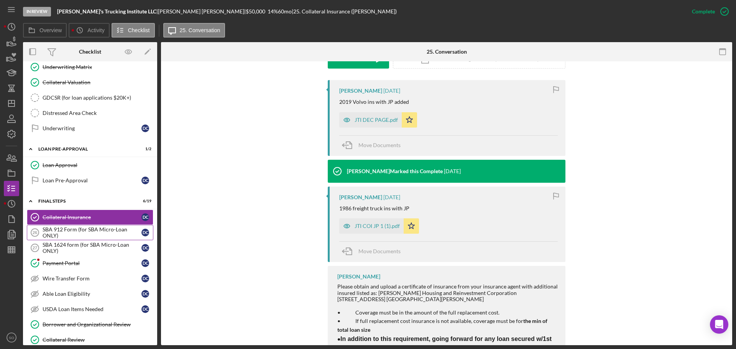
scroll to position [655, 0]
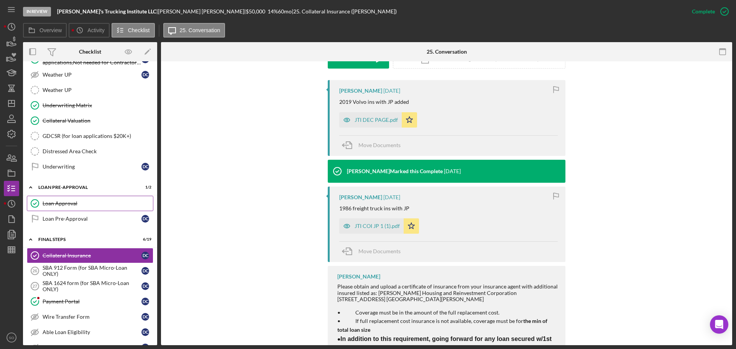
click at [74, 204] on div "Loan Approval" at bounding box center [98, 203] width 110 height 6
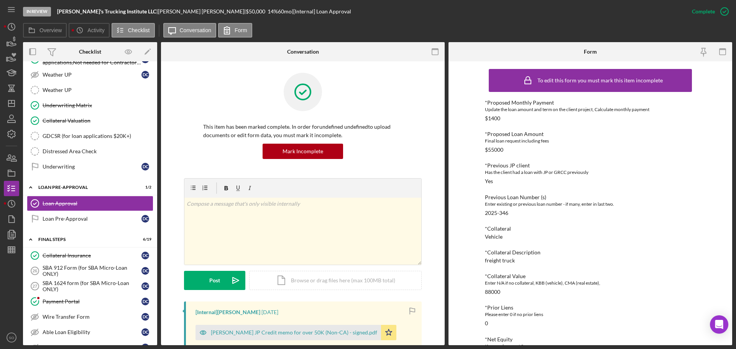
scroll to position [115, 0]
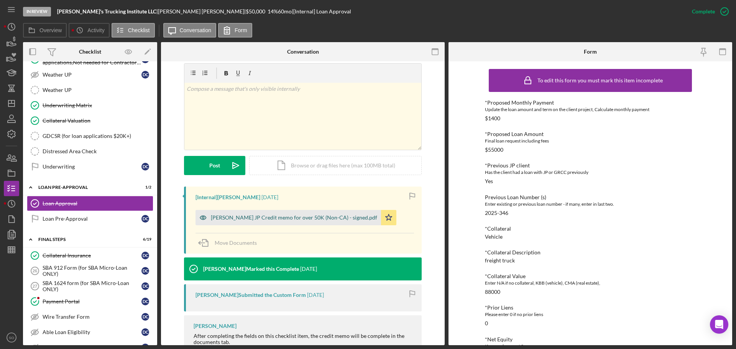
click at [336, 213] on div "Darren Cunningham JP Credit memo for over 50K (Non-CA) - signed.pdf" at bounding box center [287, 217] width 185 height 15
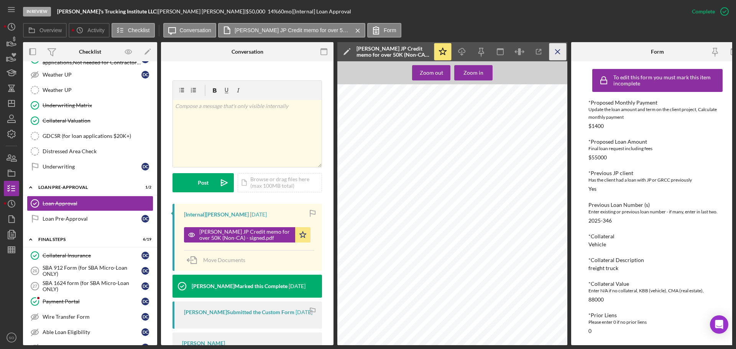
click at [557, 48] on icon "Icon/Menu Close" at bounding box center [557, 51] width 17 height 17
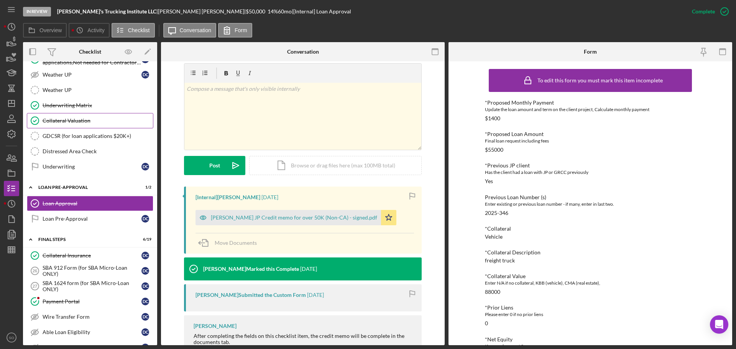
click at [96, 116] on link "Collateral Valuation Collateral Valuation" at bounding box center [90, 120] width 126 height 15
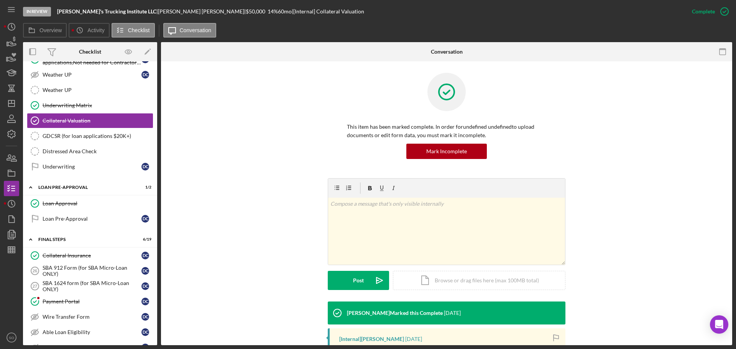
scroll to position [192, 0]
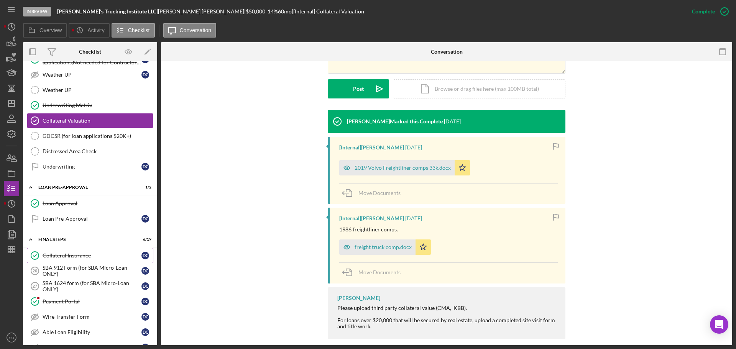
click at [71, 257] on div "Collateral Insurance" at bounding box center [92, 256] width 99 height 6
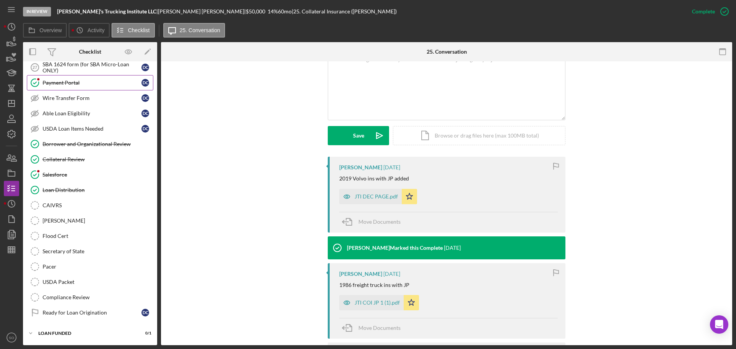
scroll to position [758, 0]
